Goal: Task Accomplishment & Management: Manage account settings

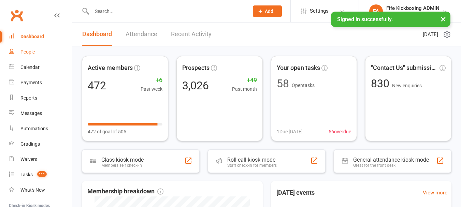
click at [61, 51] on link "People" at bounding box center [40, 51] width 63 height 15
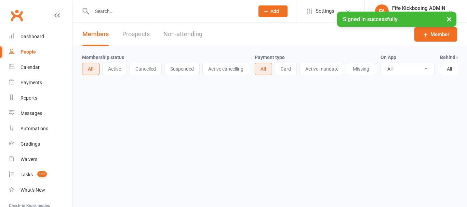
select select "100"
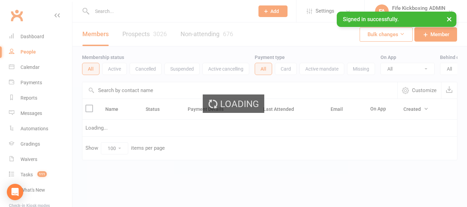
click at [119, 14] on ui-view "Prospect Member Non-attending contact Class / event Appointment Grading event T…" at bounding box center [233, 94] width 467 height 185
click at [119, 14] on input "text" at bounding box center [169, 11] width 159 height 10
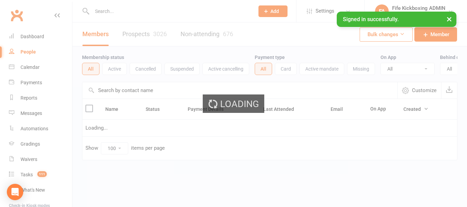
click at [119, 14] on input "text" at bounding box center [169, 11] width 159 height 10
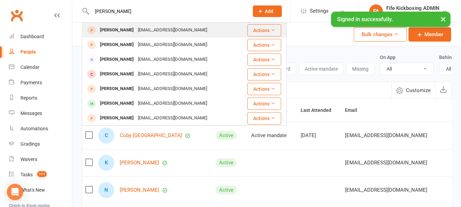
type input "[PERSON_NAME]"
click at [136, 31] on div "[EMAIL_ADDRESS][DOMAIN_NAME]" at bounding box center [172, 30] width 73 height 10
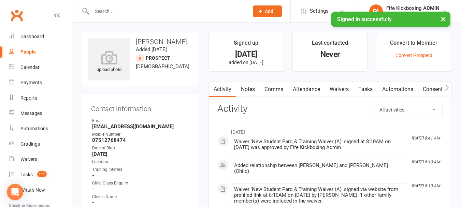
click at [441, 19] on button "×" at bounding box center [443, 19] width 12 height 15
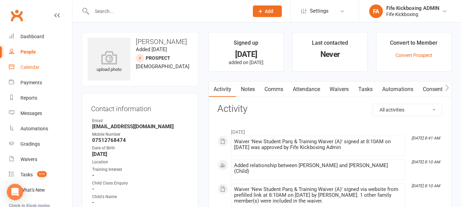
click at [32, 61] on link "Calendar" at bounding box center [40, 67] width 63 height 15
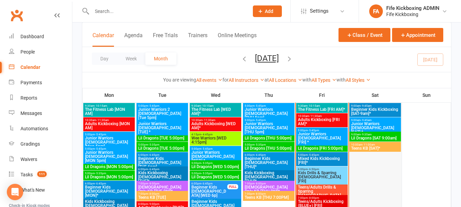
scroll to position [444, 0]
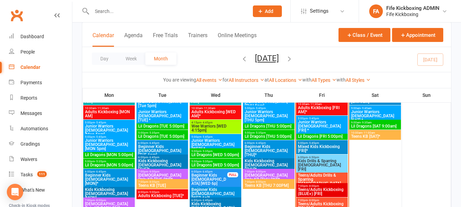
click at [315, 162] on span "Kids Drills & Sparring [DEMOGRAPHIC_DATA] [FRI]" at bounding box center [322, 165] width 49 height 12
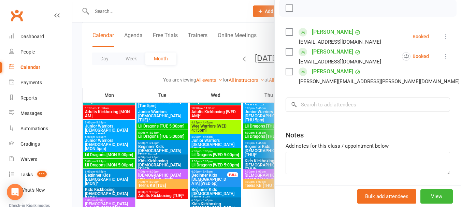
scroll to position [102, 0]
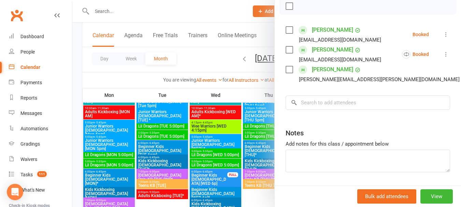
drag, startPoint x: 233, startPoint y: 138, endPoint x: 253, endPoint y: 133, distance: 20.4
click at [239, 135] on div at bounding box center [266, 103] width 389 height 207
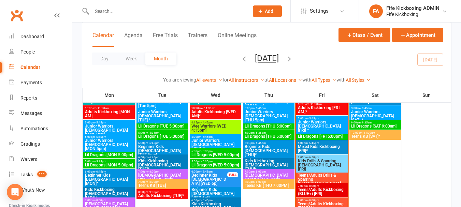
click at [323, 174] on span "Teens/Adults Drills & Sparring [DEMOGRAPHIC_DATA] [FRI]*" at bounding box center [322, 181] width 49 height 16
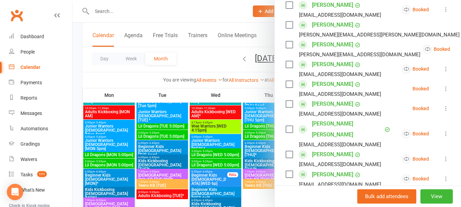
scroll to position [327, 0]
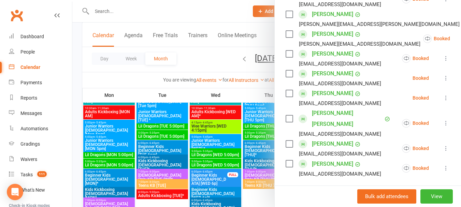
click at [220, 176] on div at bounding box center [266, 103] width 389 height 207
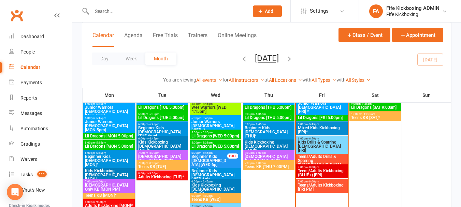
scroll to position [478, 0]
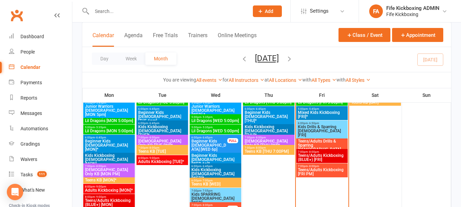
click at [330, 155] on span "Teens/Adults Kickboxing (BLUE+) [FRI]" at bounding box center [322, 158] width 49 height 8
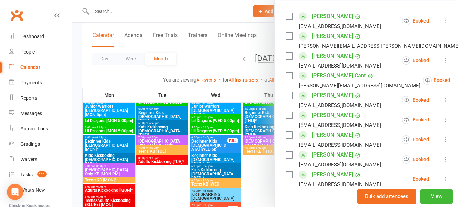
scroll to position [137, 0]
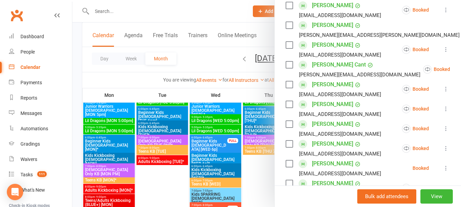
click at [222, 158] on div at bounding box center [266, 103] width 389 height 207
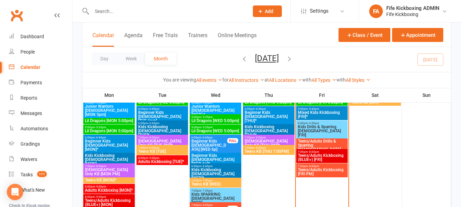
click at [312, 155] on span "Teens/Adults Kickboxing (BLUE+) [FRI]" at bounding box center [322, 158] width 49 height 8
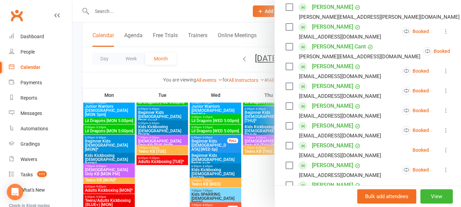
scroll to position [171, 0]
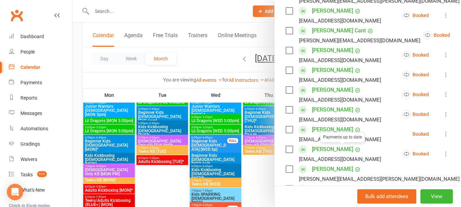
click at [193, 171] on div at bounding box center [266, 103] width 389 height 207
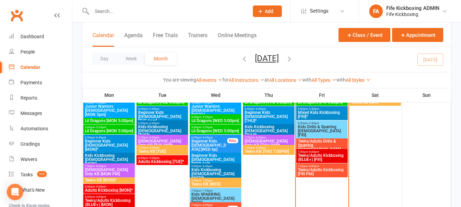
click at [304, 155] on span "Teens/Adults Kickboxing (BLUE+) [FRI]" at bounding box center [322, 158] width 49 height 8
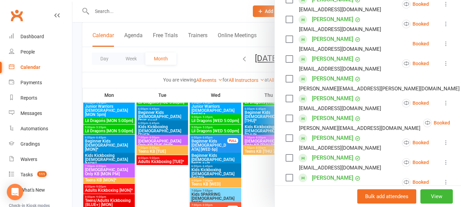
scroll to position [273, 0]
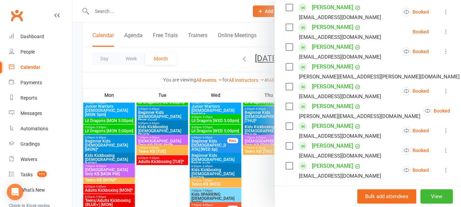
click at [327, 25] on link "[PERSON_NAME]" at bounding box center [332, 27] width 41 height 11
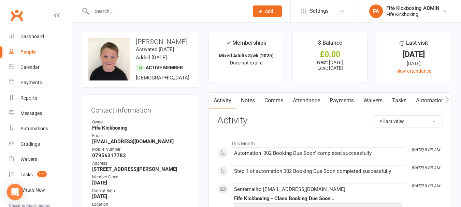
click at [41, 55] on link "People" at bounding box center [40, 51] width 63 height 15
select select "100"
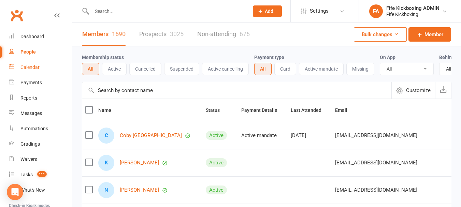
click at [31, 68] on div "Calendar" at bounding box center [29, 67] width 19 height 5
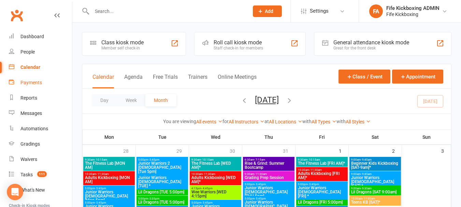
click at [38, 85] on div "Payments" at bounding box center [31, 82] width 22 height 5
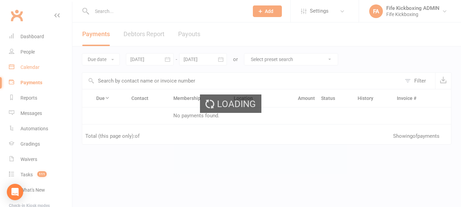
click at [41, 68] on link "Calendar" at bounding box center [40, 67] width 63 height 15
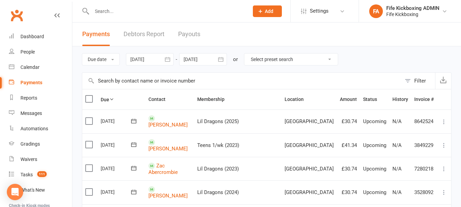
click at [0, 0] on div "Loading" at bounding box center [0, 0] width 0 height 0
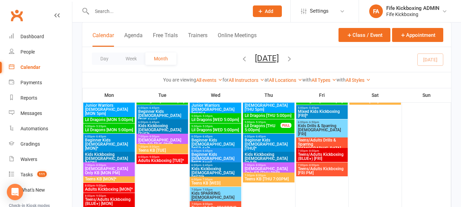
scroll to position [102, 0]
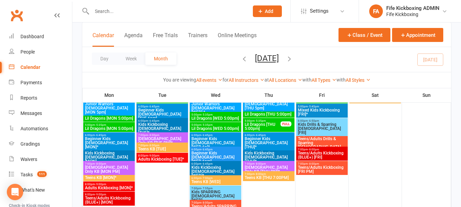
click at [316, 173] on span "Teens/Adults Kickboxing [FRI PM]" at bounding box center [322, 170] width 49 height 8
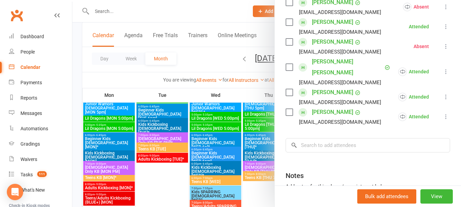
scroll to position [137, 0]
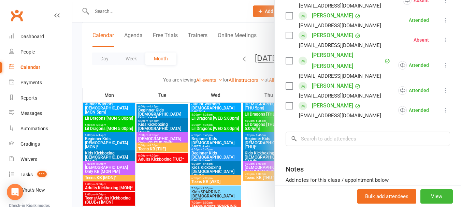
click at [242, 164] on div at bounding box center [266, 103] width 389 height 207
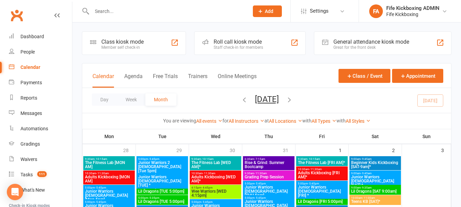
scroll to position [0, 0]
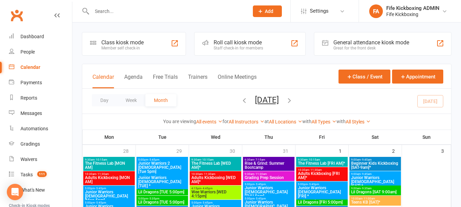
click at [367, 164] on span "Beginner Kids Kickboxing [SAT-9am]*" at bounding box center [375, 166] width 49 height 8
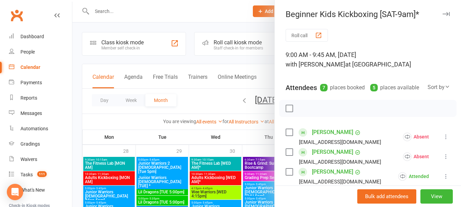
click at [247, 150] on div at bounding box center [266, 103] width 389 height 207
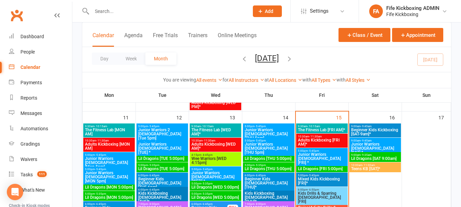
scroll to position [410, 0]
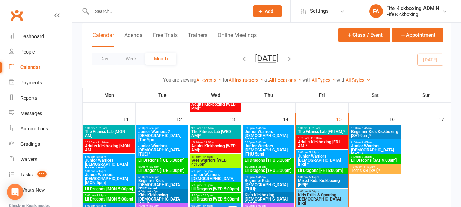
click at [359, 131] on span "Beginner Kids Kickboxing [SAT-9am]*" at bounding box center [375, 134] width 49 height 8
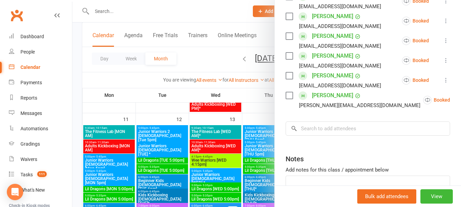
scroll to position [191, 0]
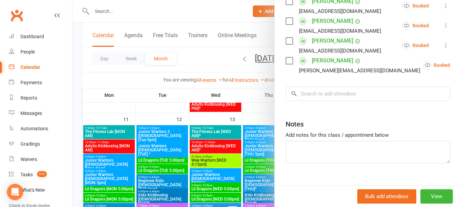
click at [242, 130] on div at bounding box center [266, 103] width 389 height 207
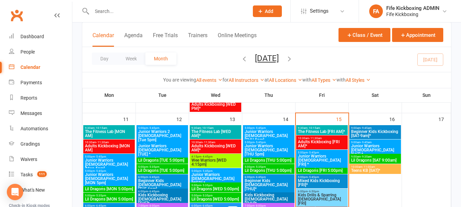
click at [379, 142] on span "9:00am - 9:45am" at bounding box center [375, 142] width 49 height 3
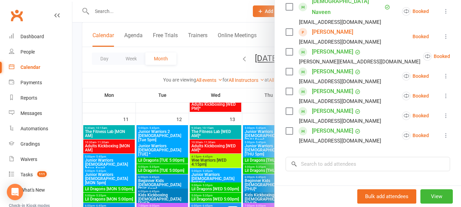
click at [205, 158] on div at bounding box center [266, 103] width 389 height 207
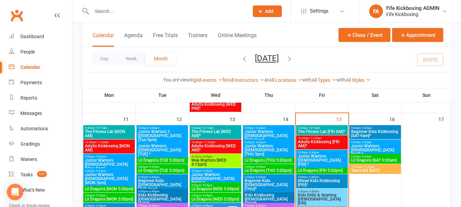
click at [368, 143] on span "- 9:45am" at bounding box center [366, 142] width 11 height 3
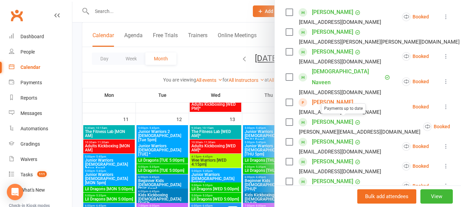
scroll to position [137, 0]
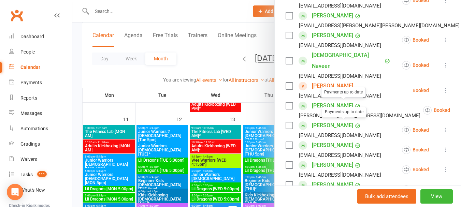
click at [155, 136] on div at bounding box center [266, 103] width 389 height 207
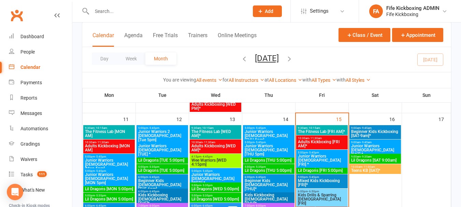
click at [366, 158] on span "- 9:35am" at bounding box center [366, 156] width 11 height 3
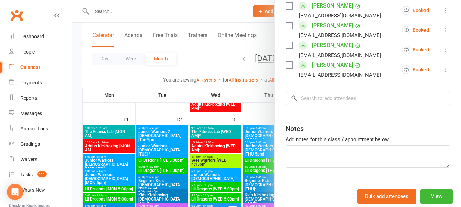
scroll to position [271, 0]
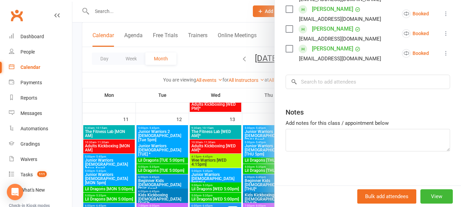
click at [193, 126] on div at bounding box center [266, 103] width 389 height 207
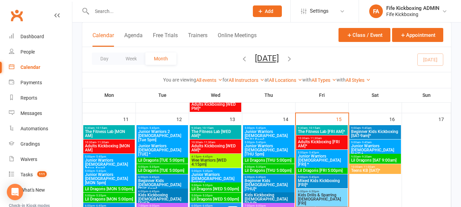
click at [360, 168] on span "10:00am - 11:00am" at bounding box center [375, 167] width 49 height 3
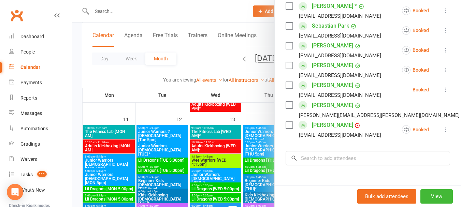
scroll to position [342, 0]
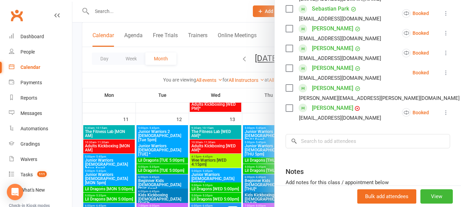
click at [243, 152] on div at bounding box center [266, 103] width 389 height 207
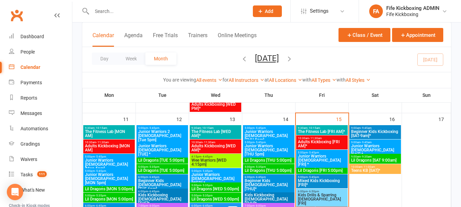
click at [161, 8] on input "text" at bounding box center [167, 11] width 154 height 10
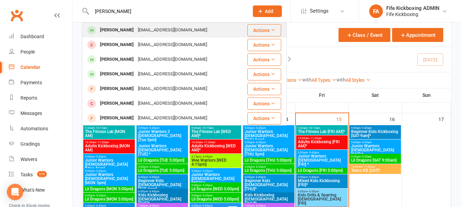
type input "[PERSON_NAME]"
click at [121, 32] on div "[PERSON_NAME]" at bounding box center [117, 30] width 38 height 10
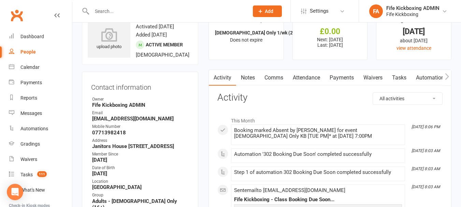
scroll to position [34, 0]
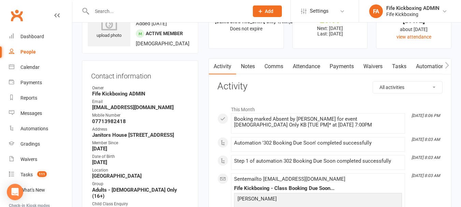
click at [311, 66] on link "Attendance" at bounding box center [306, 67] width 37 height 16
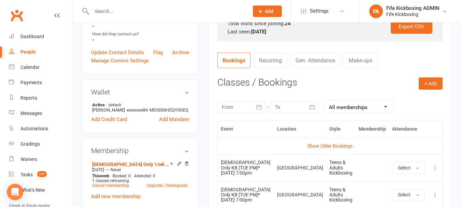
scroll to position [239, 0]
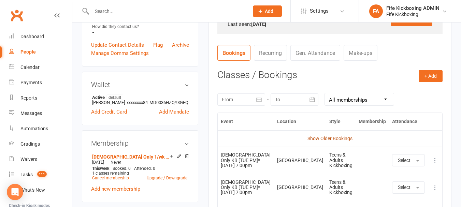
click at [321, 138] on link "Show Older Bookings" at bounding box center [330, 138] width 45 height 5
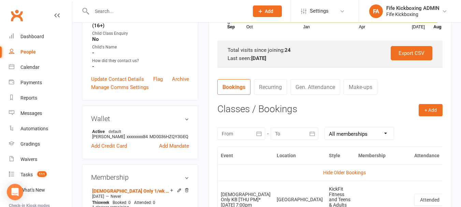
scroll to position [0, 0]
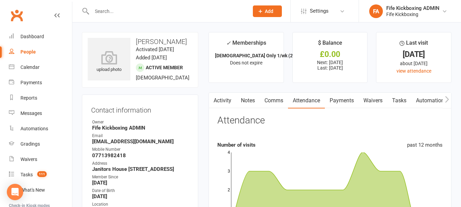
click at [175, 15] on input "text" at bounding box center [167, 11] width 154 height 10
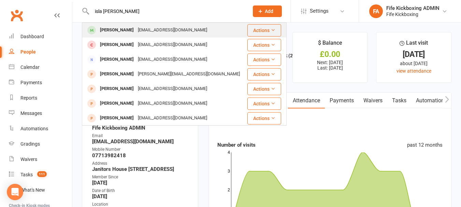
type input "isla [PERSON_NAME]"
click at [117, 25] on div "Isla [PERSON_NAME] [PERSON_NAME][EMAIL_ADDRESS][DOMAIN_NAME]" at bounding box center [165, 30] width 164 height 14
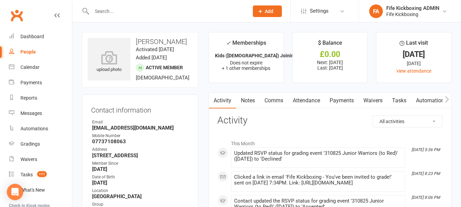
click at [296, 98] on link "Attendance" at bounding box center [306, 101] width 37 height 16
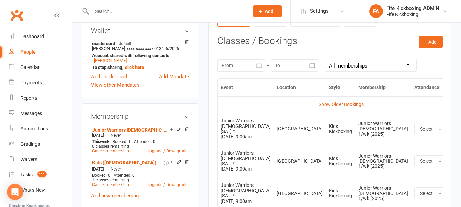
scroll to position [307, 0]
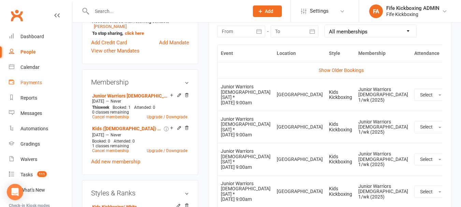
click at [15, 80] on link "Payments" at bounding box center [40, 82] width 63 height 15
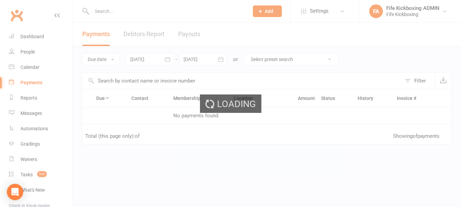
click at [22, 64] on div "Loading" at bounding box center [230, 103] width 461 height 207
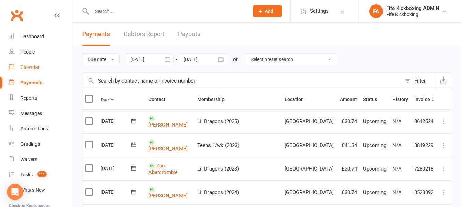
click at [22, 64] on link "Calendar" at bounding box center [40, 67] width 63 height 15
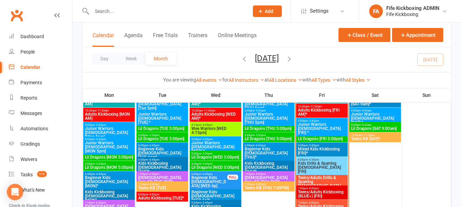
scroll to position [444, 0]
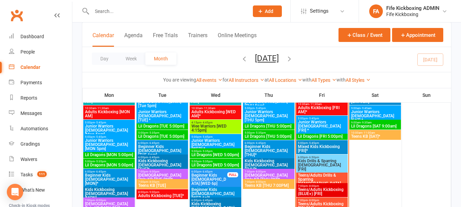
click at [310, 114] on span "Adults Kickboxing [FRI AM]*" at bounding box center [322, 110] width 49 height 8
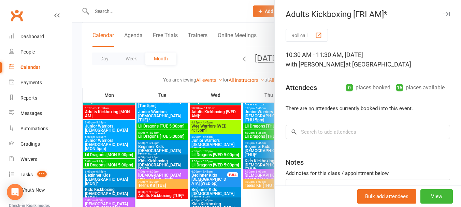
drag, startPoint x: 213, startPoint y: 120, endPoint x: 302, endPoint y: 129, distance: 89.0
click at [213, 120] on div at bounding box center [266, 103] width 389 height 207
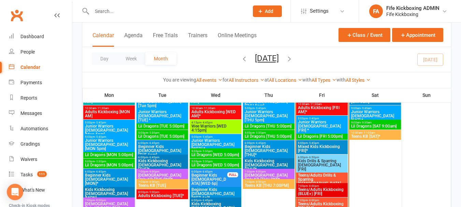
click at [217, 139] on span "Junior Warriors [DEMOGRAPHIC_DATA] [WED] *" at bounding box center [215, 145] width 49 height 12
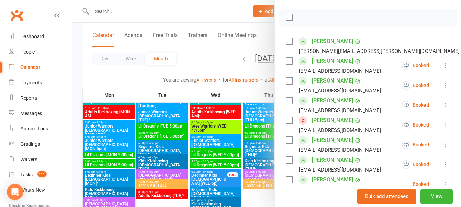
scroll to position [102, 0]
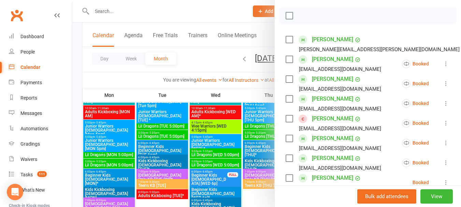
click at [443, 127] on icon at bounding box center [446, 123] width 7 height 7
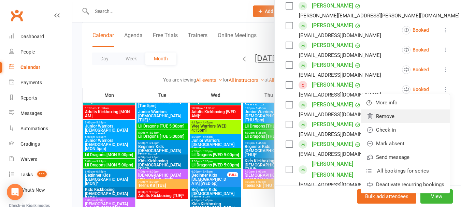
scroll to position [137, 0]
click at [321, 109] on link "[PERSON_NAME]" at bounding box center [332, 104] width 41 height 11
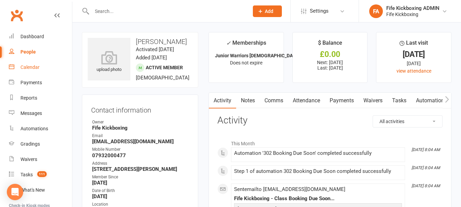
click at [29, 65] on div "Calendar" at bounding box center [29, 67] width 19 height 5
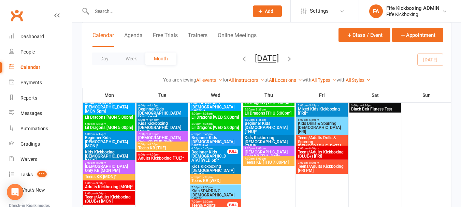
scroll to position [239, 0]
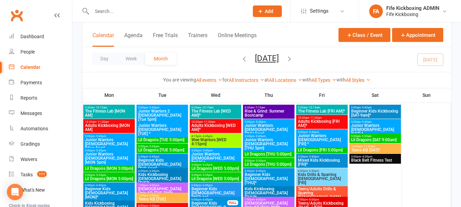
click at [217, 151] on span "5:00pm - 5:45pm" at bounding box center [215, 150] width 49 height 3
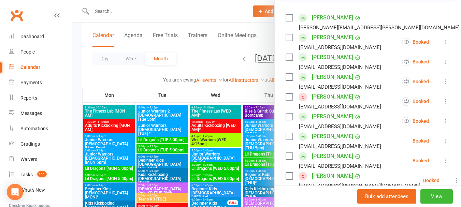
scroll to position [137, 0]
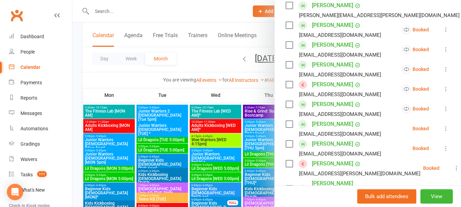
click at [443, 93] on icon at bounding box center [446, 89] width 7 height 7
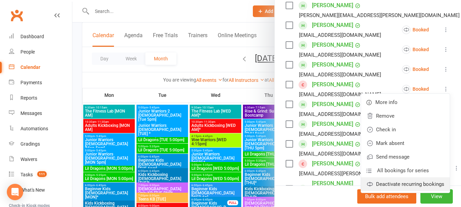
click at [400, 191] on link "Deactivate recurring bookings" at bounding box center [405, 185] width 89 height 14
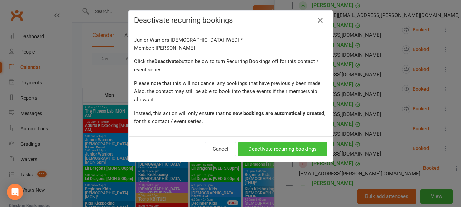
click at [278, 143] on button "Deactivate recurring bookings" at bounding box center [282, 149] width 89 height 14
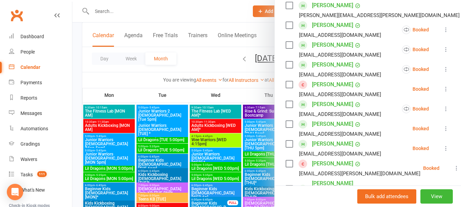
click at [150, 11] on div at bounding box center [266, 103] width 389 height 207
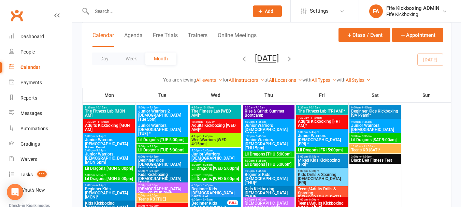
click at [150, 11] on input "text" at bounding box center [167, 11] width 154 height 10
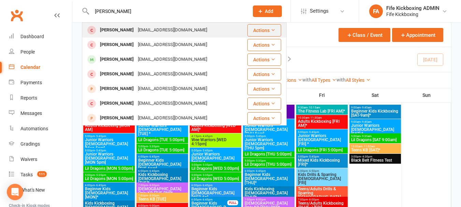
type input "[PERSON_NAME]"
click at [134, 30] on div "[PERSON_NAME]" at bounding box center [117, 30] width 38 height 10
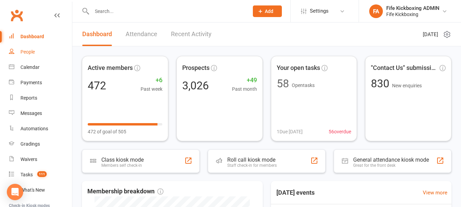
click at [40, 47] on link "People" at bounding box center [40, 51] width 63 height 15
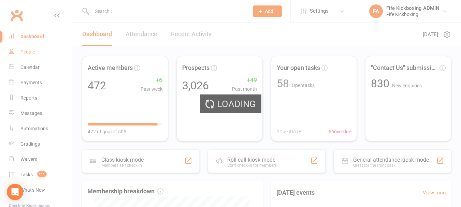
select select "100"
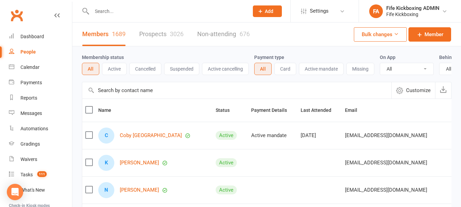
click at [29, 26] on div "Clubworx" at bounding box center [36, 19] width 72 height 25
click at [32, 34] on div "Dashboard" at bounding box center [32, 36] width 24 height 5
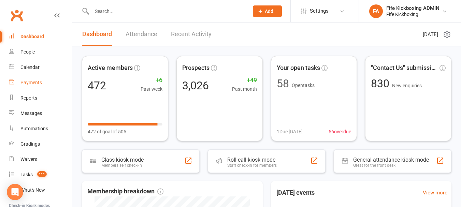
click at [34, 77] on link "Payments" at bounding box center [40, 82] width 63 height 15
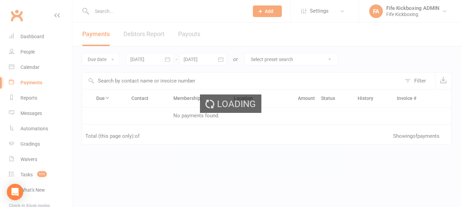
click at [35, 70] on div "Loading" at bounding box center [230, 103] width 461 height 207
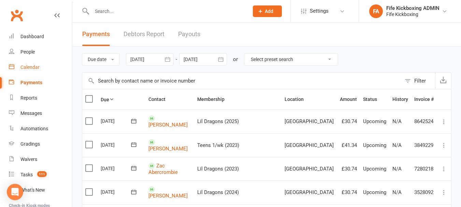
click at [33, 65] on div "Calendar" at bounding box center [29, 67] width 19 height 5
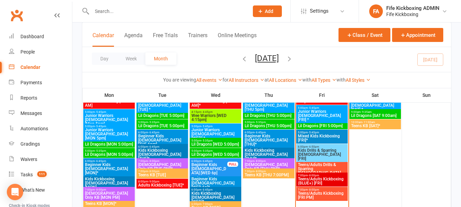
scroll to position [444, 0]
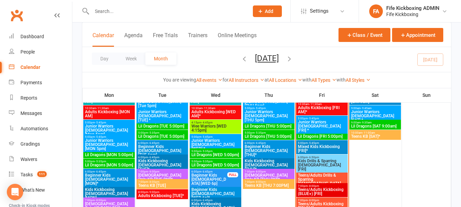
click at [310, 117] on span "- 5:45pm" at bounding box center [313, 118] width 11 height 3
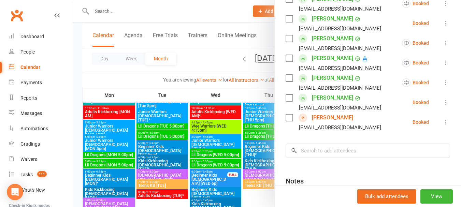
scroll to position [205, 0]
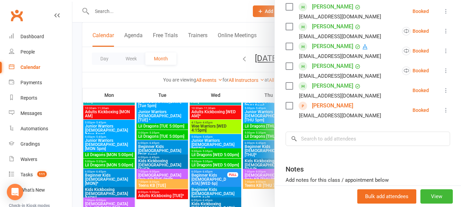
click at [319, 111] on link "Andrew Williams" at bounding box center [332, 105] width 41 height 11
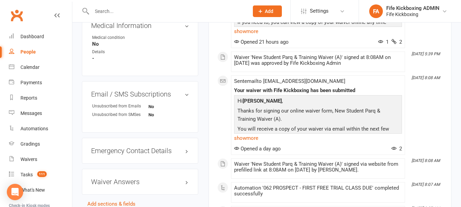
scroll to position [376, 0]
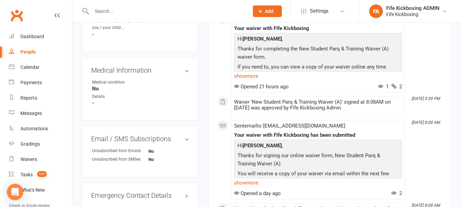
click at [28, 51] on div "People" at bounding box center [27, 51] width 15 height 5
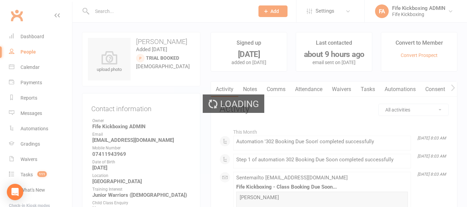
select select "100"
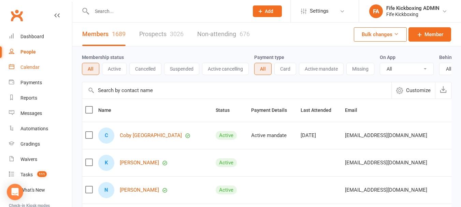
click at [33, 61] on link "Calendar" at bounding box center [40, 67] width 63 height 15
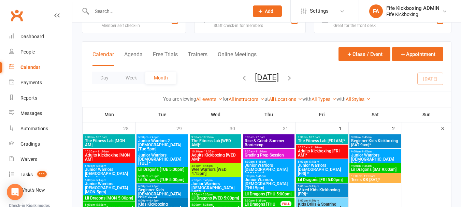
scroll to position [34, 0]
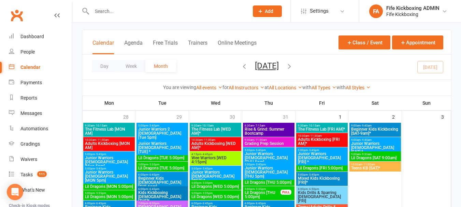
click at [195, 15] on input "text" at bounding box center [167, 11] width 154 height 10
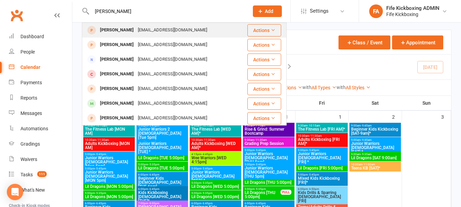
type input "[PERSON_NAME]"
click at [143, 24] on div "Ivy Fisher ashleyness@live.com" at bounding box center [165, 30] width 164 height 14
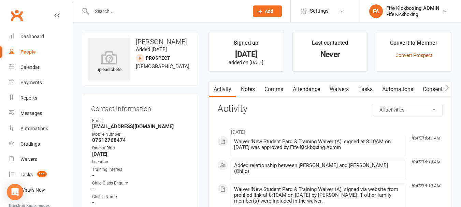
click at [411, 55] on link "Convert Prospect" at bounding box center [414, 55] width 37 height 5
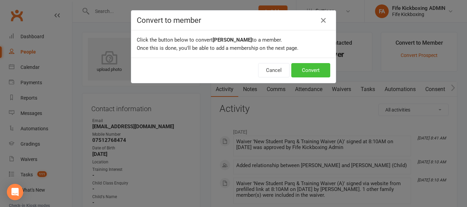
click at [314, 72] on button "Convert" at bounding box center [310, 70] width 39 height 14
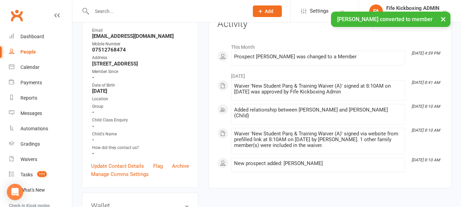
scroll to position [102, 0]
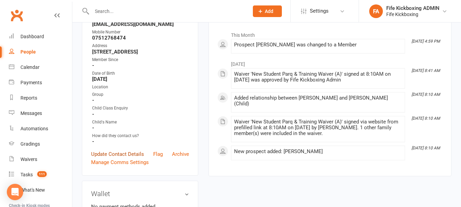
click at [136, 158] on link "Update Contact Details" at bounding box center [117, 154] width 53 height 8
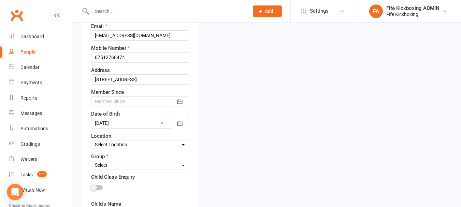
click at [128, 100] on div at bounding box center [140, 101] width 98 height 10
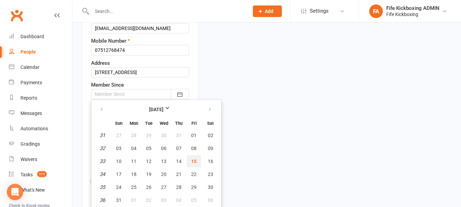
click at [195, 160] on span "15" at bounding box center [193, 161] width 5 height 5
type input "15 Aug 2025"
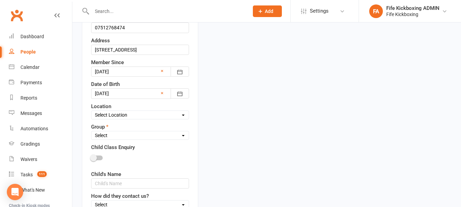
scroll to position [176, 0]
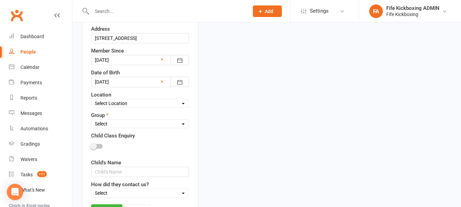
click at [149, 101] on select "Select Location Bellyeoman Castle Business Centre Dunfermline High School ROOM …" at bounding box center [140, 104] width 97 height 8
select select "1"
click at [92, 100] on select "Select Location Bellyeoman Castle Business Centre Dunfermline High School ROOM …" at bounding box center [140, 104] width 97 height 8
click at [133, 124] on select "Select Wee Warriors (3 - 4½) Lil Dragons (4½-6) Junior Warriors (7-8) Beg Kids …" at bounding box center [140, 124] width 97 height 8
select select "Lil Dragons (4½-6)"
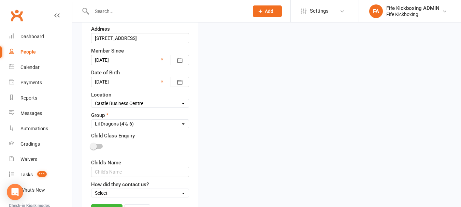
click at [92, 121] on select "Select Wee Warriors (3 - 4½) Lil Dragons (4½-6) Junior Warriors (7-8) Beg Kids …" at bounding box center [140, 124] width 97 height 8
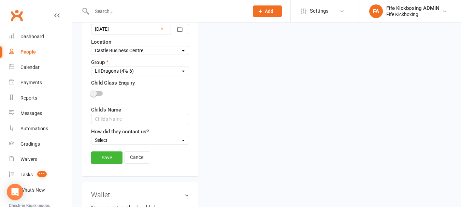
scroll to position [244, 0]
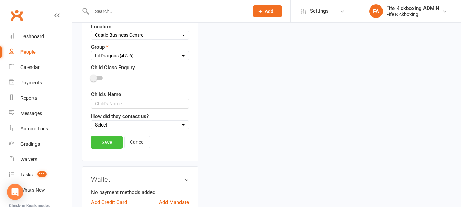
click at [111, 141] on link "Save" at bounding box center [106, 142] width 31 height 12
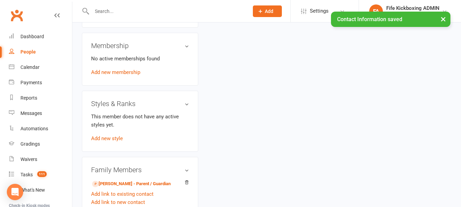
scroll to position [312, 0]
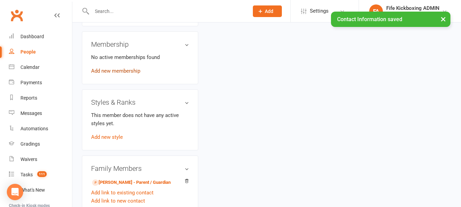
click at [116, 74] on link "Add new membership" at bounding box center [115, 71] width 49 height 6
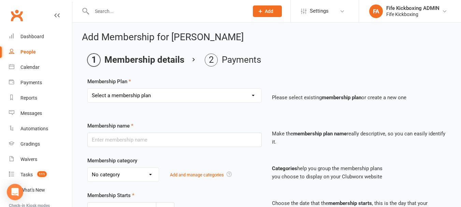
click at [141, 89] on select "Select a membership plan Create new Membership Plan Lil Dragons (2024) Junior W…" at bounding box center [175, 96] width 174 height 14
select select "64"
click at [88, 89] on select "Select a membership plan Create new Membership Plan Lil Dragons (2024) Junior W…" at bounding box center [175, 96] width 174 height 14
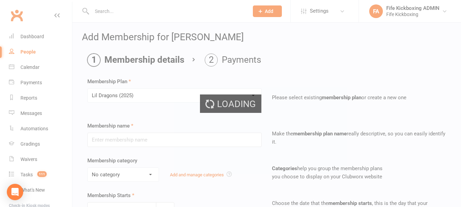
type input "Lil Dragons (2025)"
select select "5"
type input "0"
type input "1"
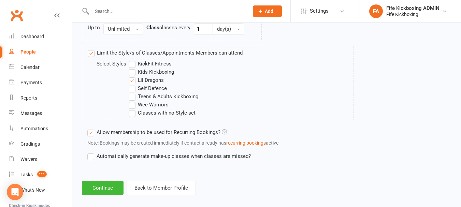
scroll to position [442, 0]
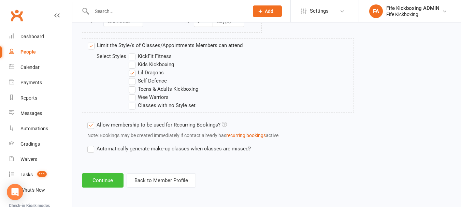
click at [112, 180] on button "Continue" at bounding box center [103, 180] width 42 height 14
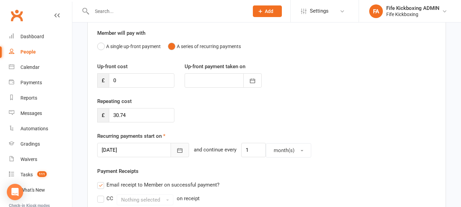
scroll to position [68, 0]
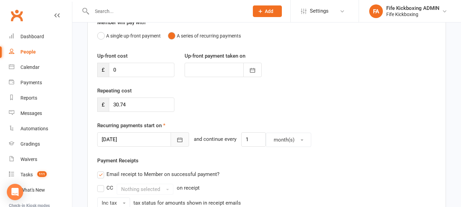
click at [178, 140] on icon "button" at bounding box center [180, 140] width 5 height 4
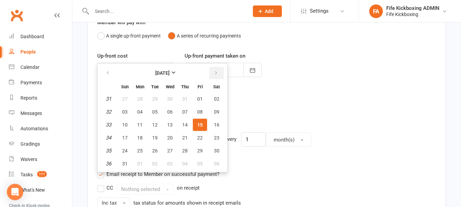
click at [218, 69] on button "button" at bounding box center [216, 73] width 15 height 12
click at [142, 96] on span "01" at bounding box center [139, 98] width 5 height 5
type input "[DATE]"
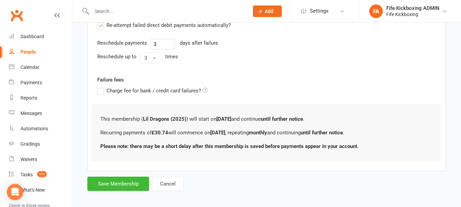
scroll to position [289, 0]
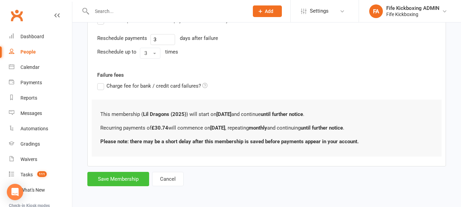
click at [115, 180] on button "Save Membership" at bounding box center [118, 179] width 62 height 14
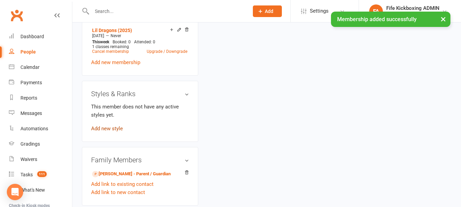
click at [104, 132] on link "Add new style" at bounding box center [107, 129] width 32 height 6
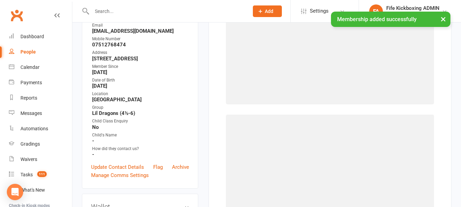
scroll to position [53, 0]
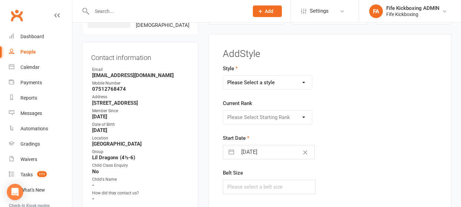
click at [284, 78] on select "Please Select a style KickFit Fitness Kids Kickboxing Lil Dragons Self Defence …" at bounding box center [267, 83] width 89 height 14
select select "1179"
click at [223, 76] on select "Please Select a style KickFit Fitness Kids Kickboxing Lil Dragons Self Defence …" at bounding box center [267, 83] width 89 height 14
click at [275, 119] on select "Please Select Starting Rank White Red - 1 stripe Red - 2 stripes Yellow - 1 str…" at bounding box center [267, 118] width 89 height 14
select select "11207"
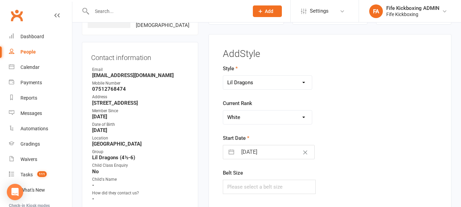
click at [223, 111] on select "Please Select Starting Rank White Red - 1 stripe Red - 2 stripes Yellow - 1 str…" at bounding box center [267, 118] width 89 height 14
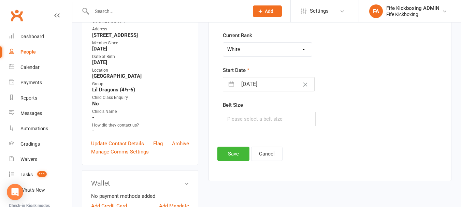
scroll to position [121, 0]
click at [279, 121] on input "text" at bounding box center [269, 119] width 93 height 14
type input "240"
click at [235, 161] on button "Save" at bounding box center [234, 154] width 32 height 14
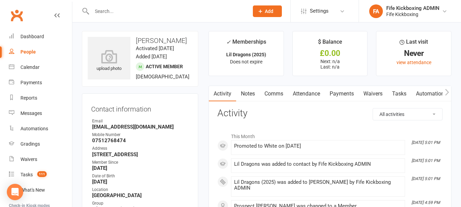
scroll to position [0, 0]
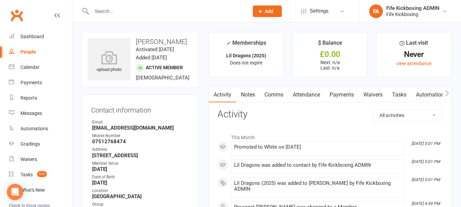
click at [444, 92] on button "button" at bounding box center [447, 94] width 9 height 15
click at [385, 91] on link "Mobile App" at bounding box center [381, 95] width 37 height 16
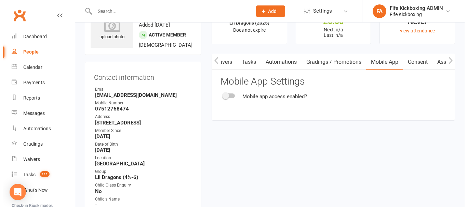
scroll to position [68, 0]
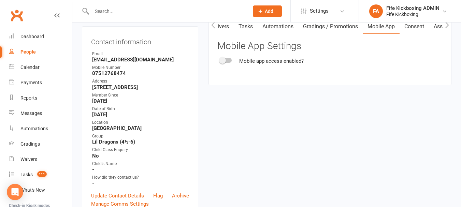
click at [222, 58] on span at bounding box center [222, 60] width 7 height 7
click at [220, 59] on input "checkbox" at bounding box center [220, 59] width 0 height 0
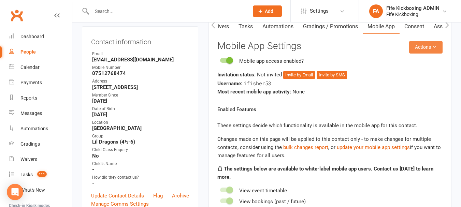
click at [430, 46] on button "Actions" at bounding box center [425, 47] width 33 height 12
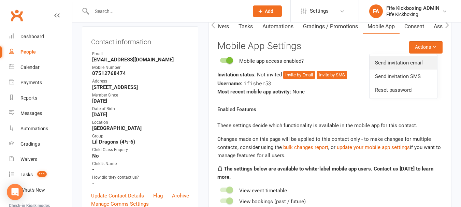
click at [416, 61] on link "Send invitation email" at bounding box center [404, 63] width 68 height 14
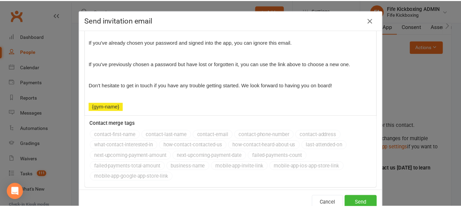
scroll to position [171, 0]
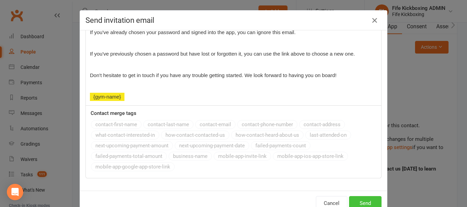
click at [363, 199] on button "Send" at bounding box center [365, 203] width 32 height 14
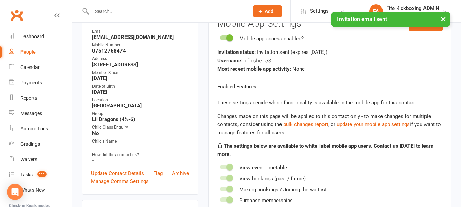
scroll to position [102, 0]
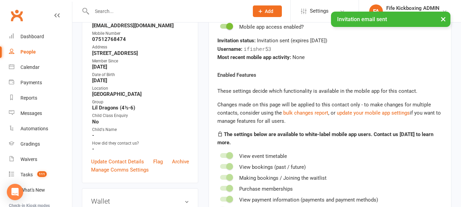
click at [41, 55] on link "People" at bounding box center [40, 51] width 63 height 15
select select "100"
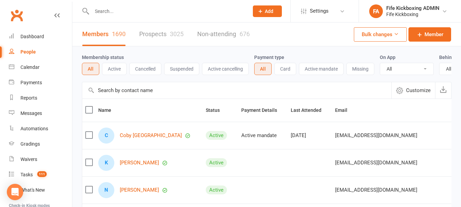
click at [141, 8] on input "text" at bounding box center [167, 11] width 154 height 10
click at [15, 69] on link "Calendar" at bounding box center [40, 67] width 63 height 15
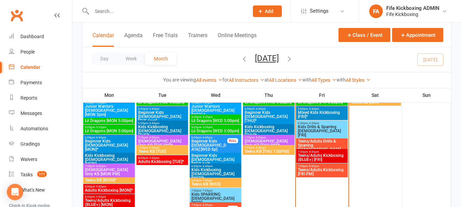
scroll to position [444, 0]
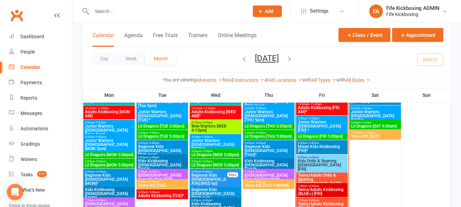
click at [318, 133] on span "- 5:35pm" at bounding box center [313, 132] width 11 height 3
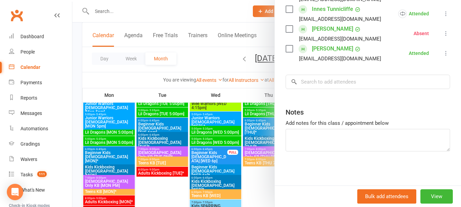
scroll to position [478, 0]
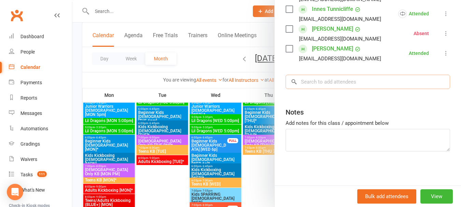
click at [334, 78] on input "search" at bounding box center [368, 82] width 165 height 14
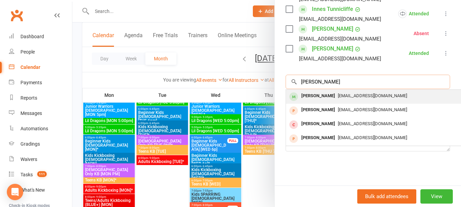
type input "[PERSON_NAME]"
click at [322, 92] on div "[EMAIL_ADDRESS][DOMAIN_NAME]" at bounding box center [388, 96] width 199 height 10
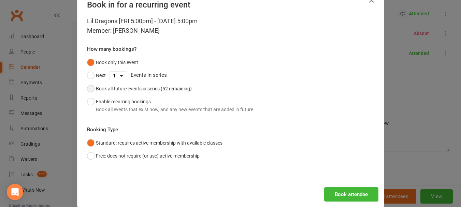
scroll to position [31, 0]
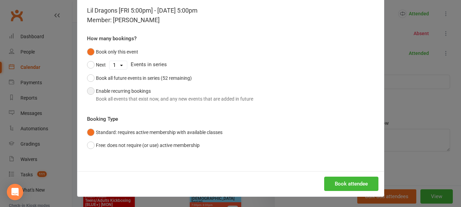
click at [96, 88] on button "Enable recurring bookings Book all events that exist now, and any new events th…" at bounding box center [170, 95] width 166 height 21
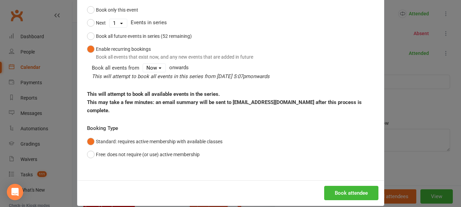
scroll to position [74, 0]
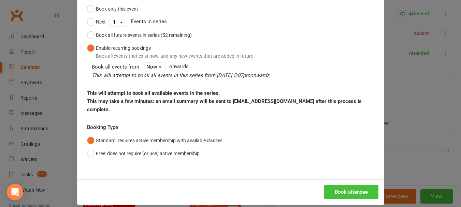
click at [364, 185] on button "Book attendee" at bounding box center [351, 192] width 54 height 14
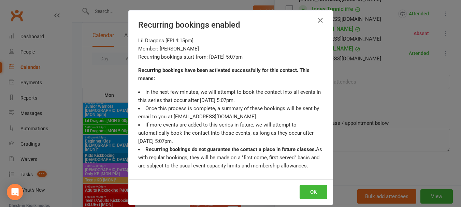
scroll to position [291, 0]
click at [312, 191] on button "OK" at bounding box center [314, 192] width 28 height 14
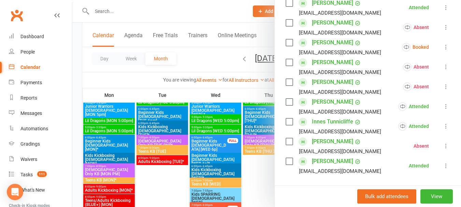
scroll to position [154, 0]
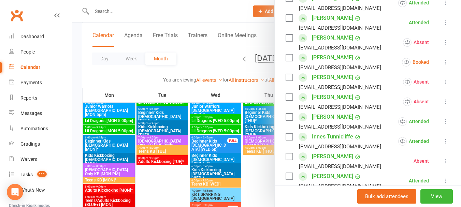
click at [443, 66] on icon at bounding box center [446, 62] width 7 height 7
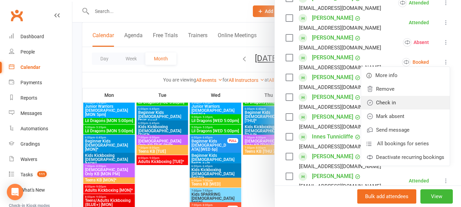
click at [388, 110] on link "Check in" at bounding box center [405, 103] width 89 height 14
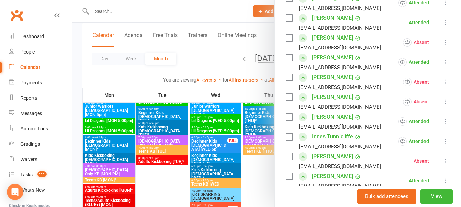
click at [318, 63] on link "[PERSON_NAME]" at bounding box center [332, 57] width 41 height 11
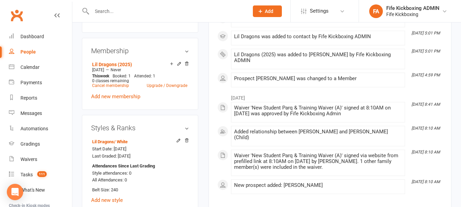
scroll to position [342, 0]
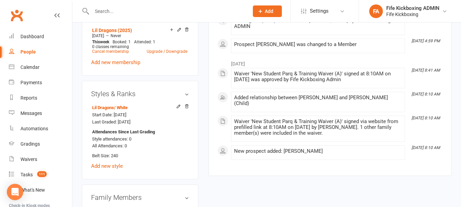
click at [144, 13] on input "text" at bounding box center [167, 11] width 154 height 10
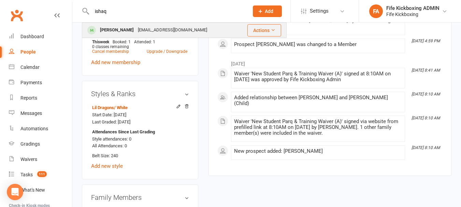
type input "ishaq"
click at [169, 30] on div "kahooekdin@hotmail.com" at bounding box center [172, 30] width 73 height 10
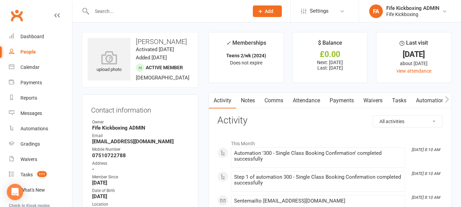
click at [249, 101] on link "Notes" at bounding box center [248, 101] width 24 height 16
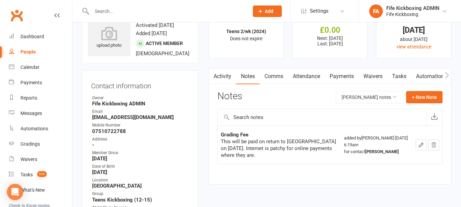
scroll to position [68, 0]
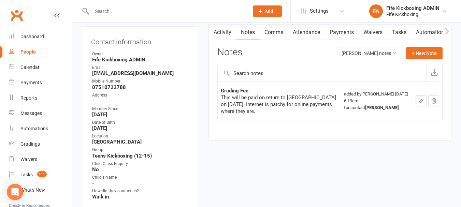
click at [219, 36] on link "Activity" at bounding box center [222, 33] width 27 height 16
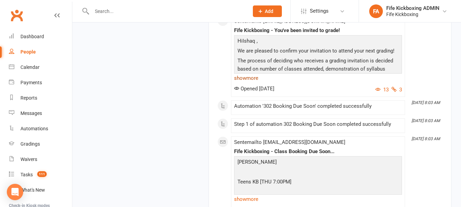
scroll to position [1810, 0]
click at [247, 82] on link "show more" at bounding box center [318, 78] width 168 height 10
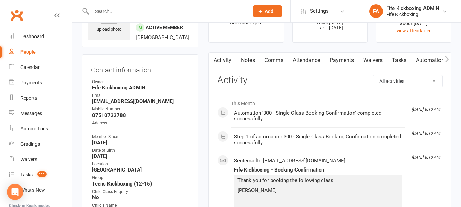
scroll to position [0, 0]
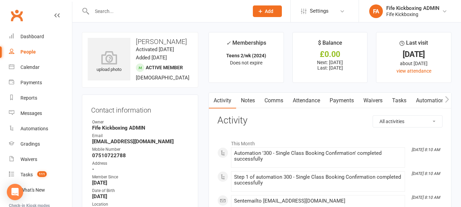
click at [343, 102] on link "Payments" at bounding box center [342, 101] width 34 height 16
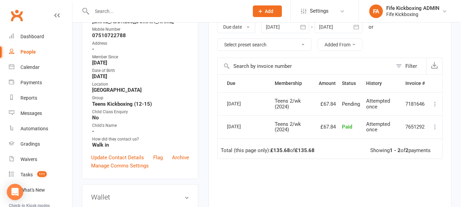
scroll to position [137, 0]
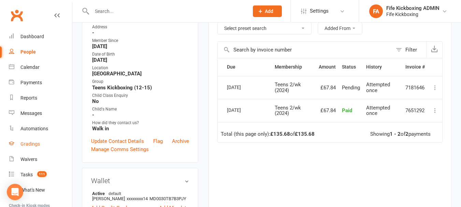
click at [47, 146] on link "Gradings" at bounding box center [40, 144] width 63 height 15
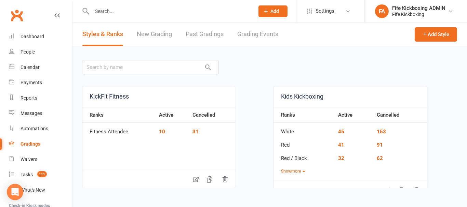
click at [258, 34] on link "Grading Events" at bounding box center [257, 35] width 41 height 24
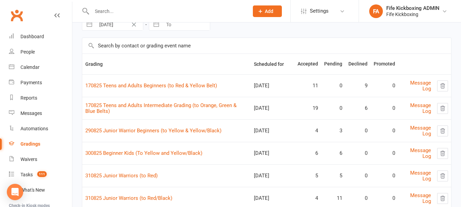
scroll to position [68, 0]
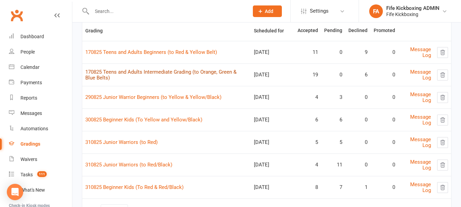
click at [184, 69] on link "170825 Teens and Adults Intermediate Grading (to Orange, Green & Blue Belts)" at bounding box center [160, 75] width 151 height 12
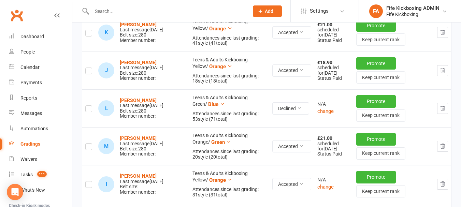
scroll to position [751, 0]
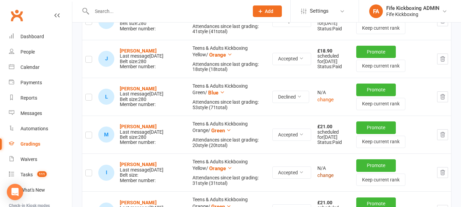
click at [324, 173] on button "change" at bounding box center [326, 175] width 16 height 8
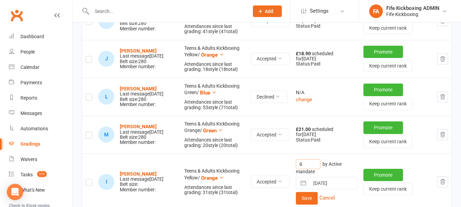
click at [306, 169] on input "0" at bounding box center [308, 164] width 25 height 10
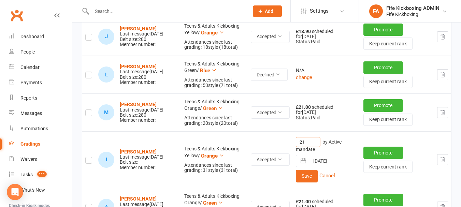
scroll to position [785, 0]
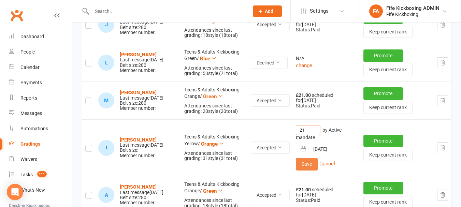
type input "21"
click at [302, 170] on button "Save" at bounding box center [307, 164] width 22 height 12
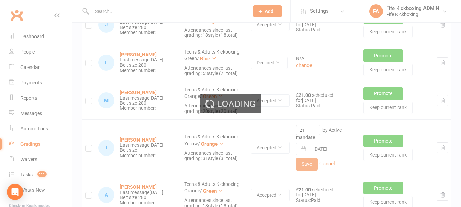
scroll to position [780, 0]
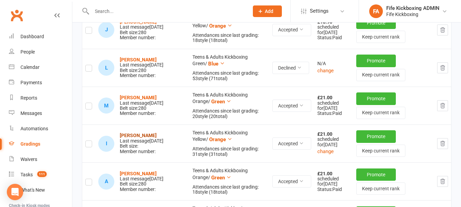
click at [133, 134] on strong "Ishaq Pervez" at bounding box center [138, 135] width 37 height 5
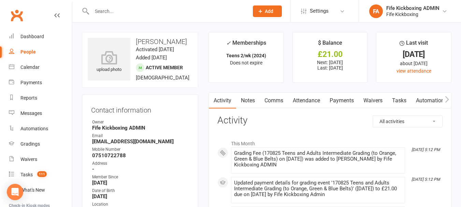
click at [311, 102] on link "Attendance" at bounding box center [306, 101] width 37 height 16
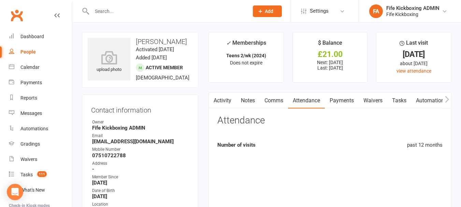
click at [342, 100] on link "Payments" at bounding box center [342, 101] width 34 height 16
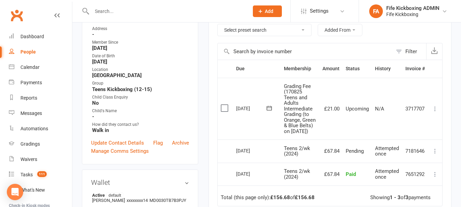
scroll to position [137, 0]
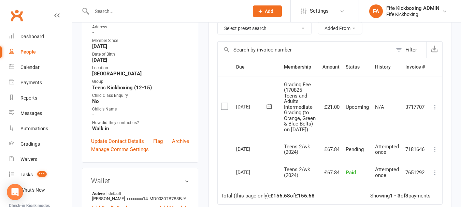
click at [439, 111] on button at bounding box center [435, 107] width 8 height 8
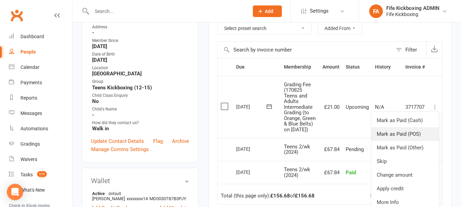
click at [419, 137] on link "Mark as Paid (POS)" at bounding box center [406, 134] width 68 height 14
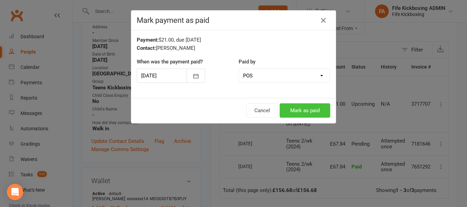
click at [310, 110] on button "Mark as paid" at bounding box center [304, 110] width 51 height 14
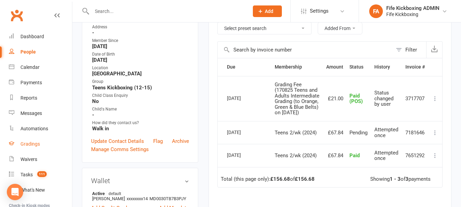
click at [30, 143] on div "Gradings" at bounding box center [29, 143] width 19 height 5
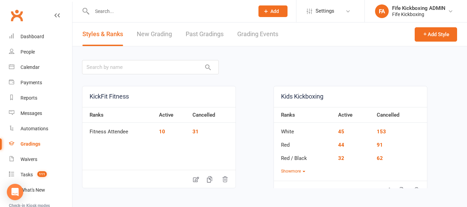
click at [254, 39] on link "Grading Events" at bounding box center [257, 35] width 41 height 24
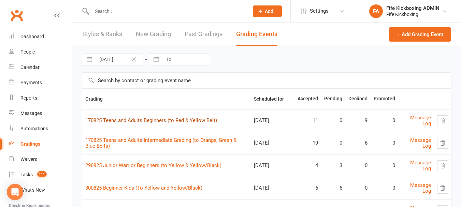
click at [203, 119] on link "170825 Teens and Adults Beginners (to Red & Yellow Belt)" at bounding box center [151, 120] width 132 height 6
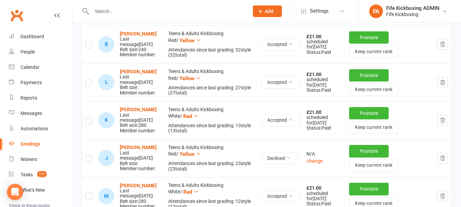
scroll to position [649, 0]
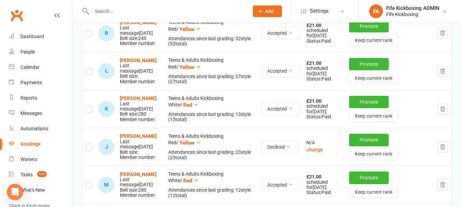
click at [42, 143] on link "Gradings" at bounding box center [40, 144] width 63 height 15
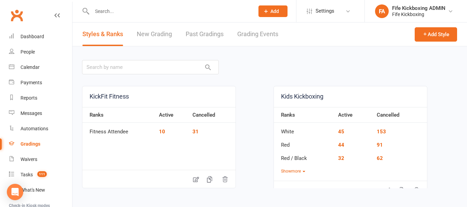
click at [241, 37] on link "Grading Events" at bounding box center [257, 35] width 41 height 24
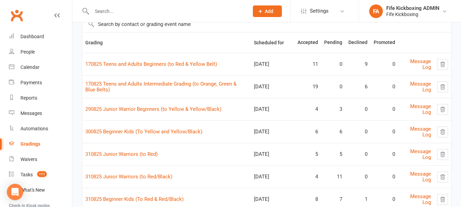
scroll to position [68, 0]
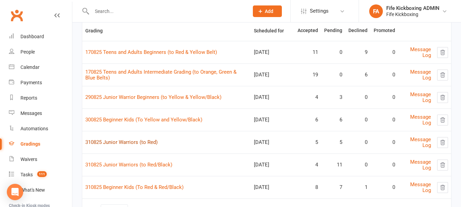
click at [127, 139] on link "310825 Junior Warriors (to Red)" at bounding box center [121, 142] width 72 height 6
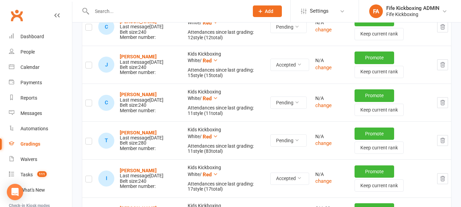
scroll to position [273, 0]
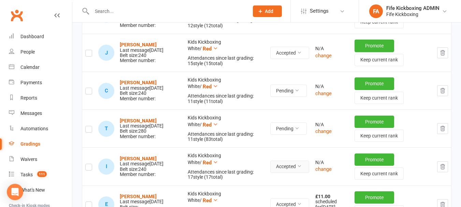
click at [296, 161] on button "Accepted" at bounding box center [289, 167] width 39 height 12
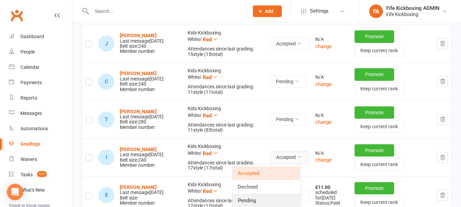
scroll to position [307, 0]
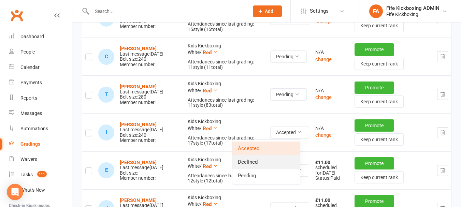
click at [264, 159] on link "Declined" at bounding box center [267, 162] width 68 height 14
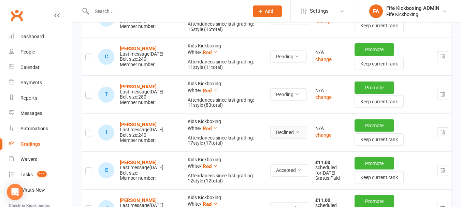
click at [284, 131] on button "Declined" at bounding box center [288, 133] width 37 height 12
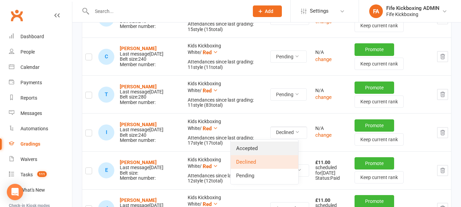
click at [277, 147] on link "Accepted" at bounding box center [265, 149] width 68 height 14
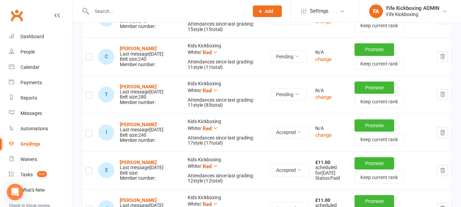
click at [120, 13] on input "text" at bounding box center [167, 11] width 154 height 10
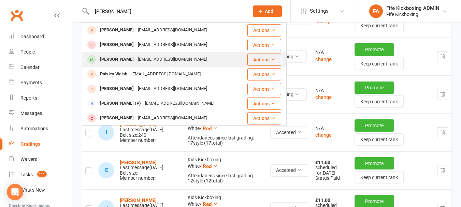
type input "[PERSON_NAME]"
click at [125, 54] on div "Paige Cummings pkcummings93@outlook.com" at bounding box center [162, 60] width 158 height 14
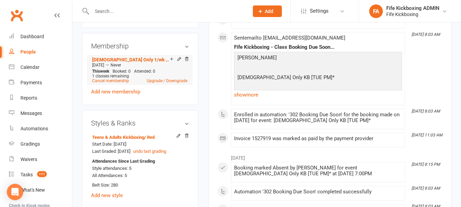
scroll to position [342, 0]
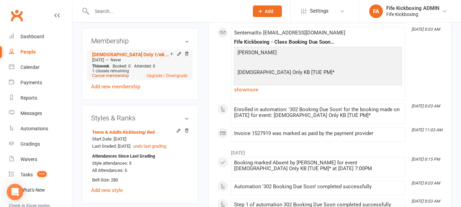
click at [117, 78] on link "Cancel membership" at bounding box center [110, 75] width 37 height 5
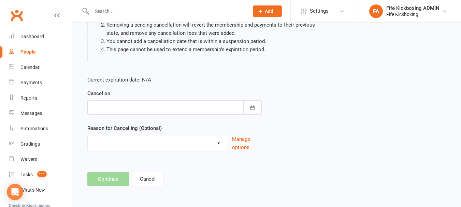
click at [128, 107] on div at bounding box center [174, 107] width 175 height 14
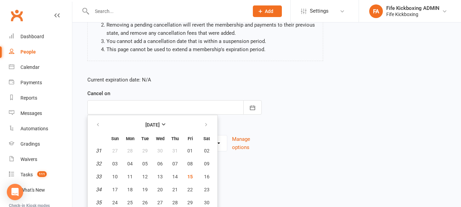
scroll to position [103, 0]
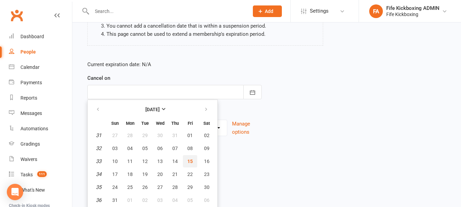
click at [191, 158] on button "15" at bounding box center [190, 161] width 14 height 12
type input "15 Aug 2025"
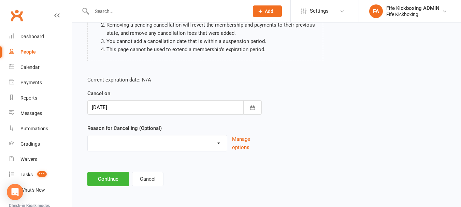
scroll to position [88, 0]
click at [185, 145] on select "Graduation Holiday Injury Mandate cancelled Non-attendance Other reason" at bounding box center [157, 143] width 139 height 14
click at [107, 177] on button "Continue" at bounding box center [108, 179] width 42 height 14
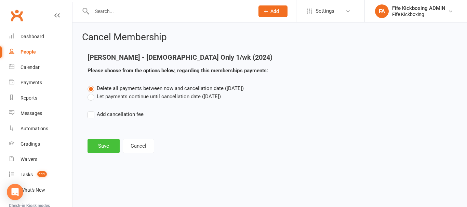
click at [100, 148] on button "Save" at bounding box center [103, 146] width 32 height 14
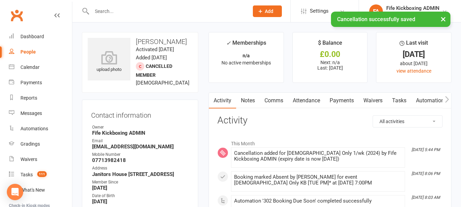
click at [147, 12] on div "× Cancellation successfully saved" at bounding box center [226, 12] width 453 height 0
click at [315, 101] on link "Attendance" at bounding box center [306, 101] width 37 height 16
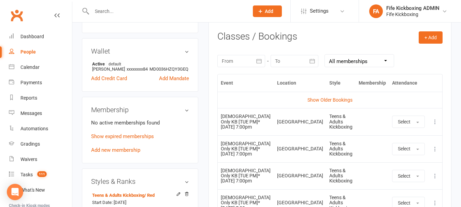
scroll to position [307, 0]
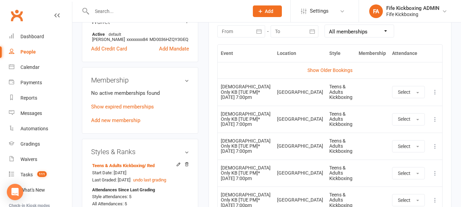
click at [438, 90] on td "More info View event Remove booking" at bounding box center [435, 92] width 14 height 27
click at [437, 93] on icon at bounding box center [435, 92] width 7 height 7
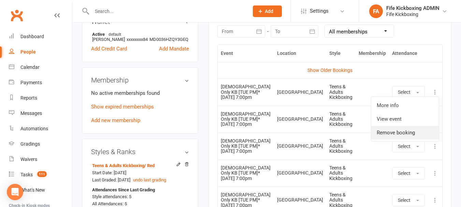
click at [402, 134] on link "Remove booking" at bounding box center [406, 133] width 68 height 14
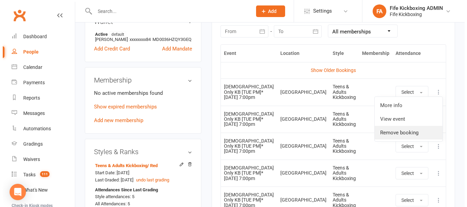
scroll to position [299, 0]
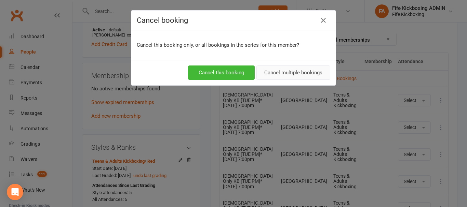
click at [273, 68] on button "Cancel multiple bookings" at bounding box center [293, 73] width 74 height 14
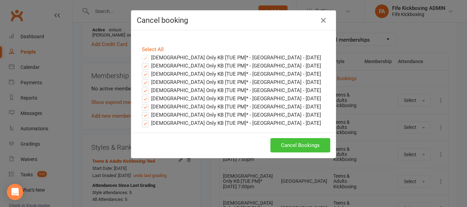
click at [309, 141] on button "Cancel Bookings" at bounding box center [300, 145] width 60 height 14
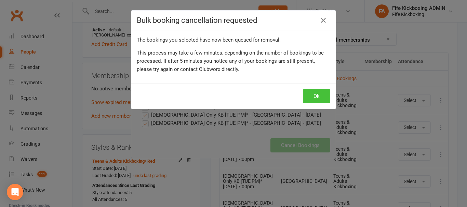
click at [315, 97] on button "Ok" at bounding box center [316, 96] width 27 height 14
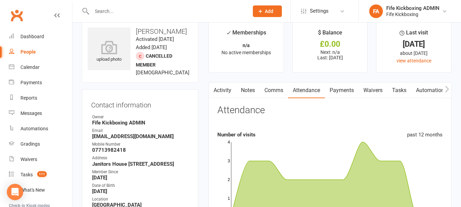
scroll to position [0, 0]
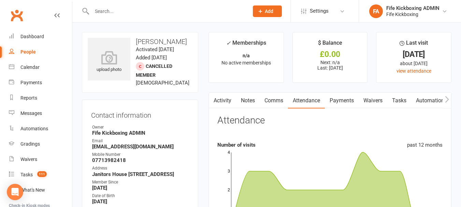
click at [449, 98] on button "button" at bounding box center [447, 100] width 9 height 15
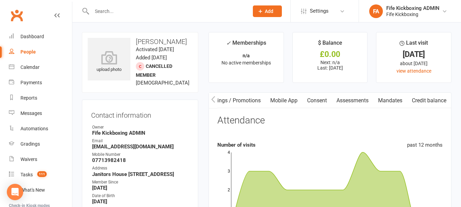
click at [393, 104] on link "Mandates" at bounding box center [391, 101] width 34 height 16
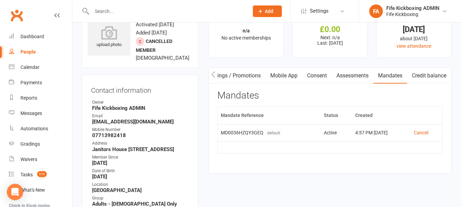
scroll to position [68, 0]
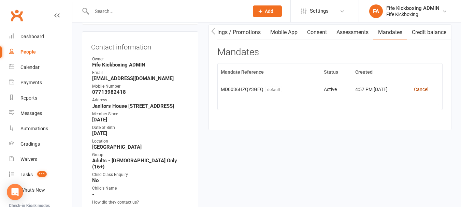
click at [429, 87] on link "Cancel" at bounding box center [421, 89] width 14 height 5
click at [214, 29] on icon "button" at bounding box center [213, 31] width 4 height 7
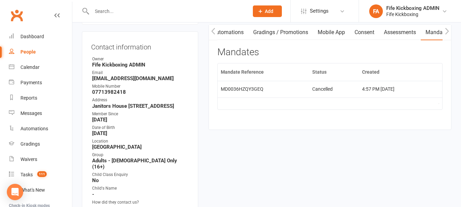
click at [214, 29] on icon "button" at bounding box center [213, 31] width 4 height 7
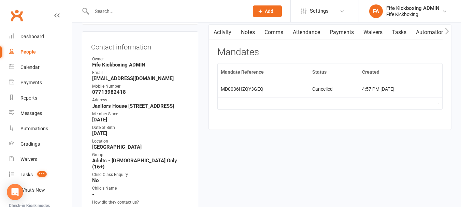
click at [214, 29] on icon "button" at bounding box center [213, 31] width 4 height 7
click at [275, 30] on link "Comms" at bounding box center [274, 33] width 28 height 16
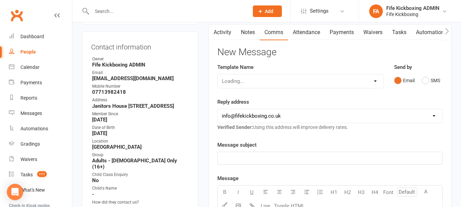
click at [320, 80] on select "Loading..." at bounding box center [301, 81] width 166 height 14
select select "72"
click at [218, 74] on select "Select Template [Email] 0105 - May Joining Offer [Email] 1100 - New Member - 2-…" at bounding box center [301, 81] width 166 height 14
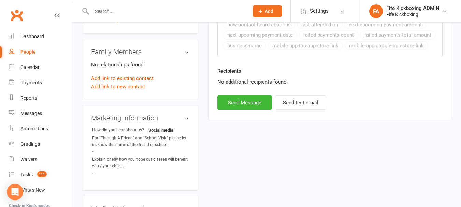
scroll to position [512, 0]
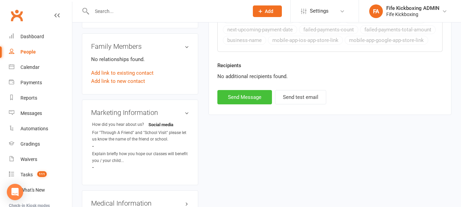
click at [251, 96] on button "Send Message" at bounding box center [245, 97] width 55 height 14
select select
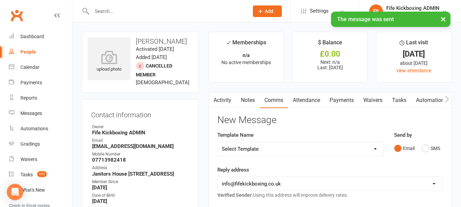
scroll to position [0, 0]
click at [118, 11] on input "text" at bounding box center [167, 11] width 154 height 10
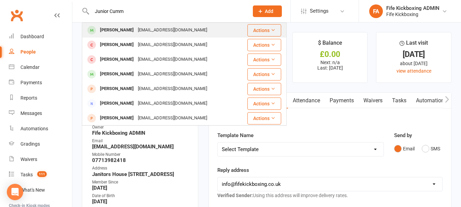
type input "Junior Cumm"
click at [167, 31] on div "[EMAIL_ADDRESS][DOMAIN_NAME]" at bounding box center [172, 30] width 73 height 10
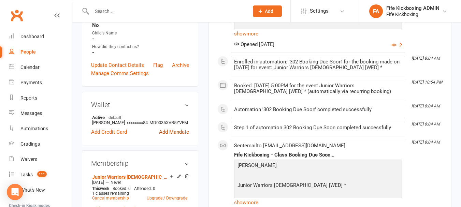
scroll to position [273, 0]
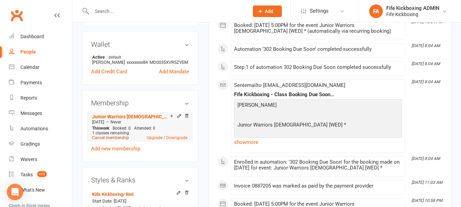
click at [117, 140] on link "Cancel membership" at bounding box center [110, 138] width 37 height 5
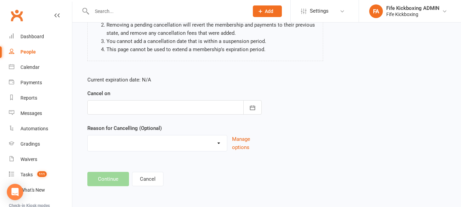
click at [138, 103] on div at bounding box center [174, 107] width 175 height 14
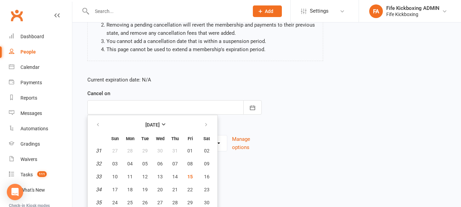
scroll to position [103, 0]
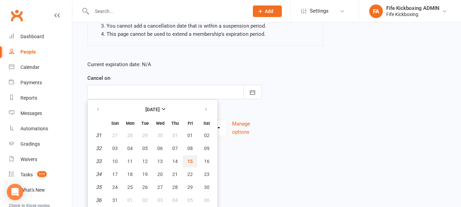
click at [188, 159] on span "15" at bounding box center [189, 161] width 5 height 5
type input "15 Aug 2025"
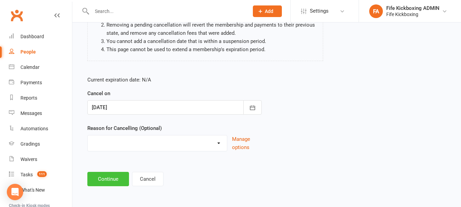
click at [118, 173] on button "Continue" at bounding box center [108, 179] width 42 height 14
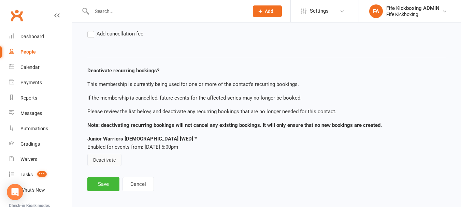
scroll to position [86, 0]
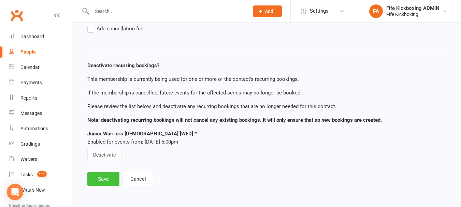
click at [112, 178] on button "Save" at bounding box center [103, 179] width 32 height 14
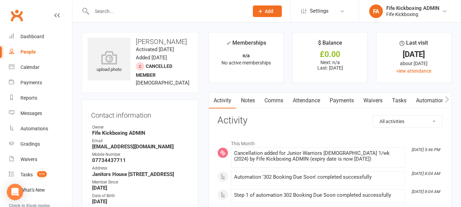
click at [311, 101] on link "Attendance" at bounding box center [306, 101] width 37 height 16
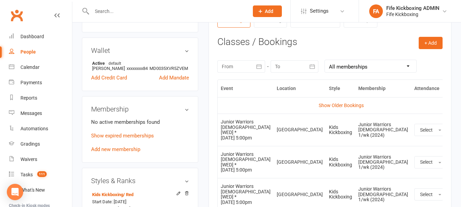
scroll to position [273, 0]
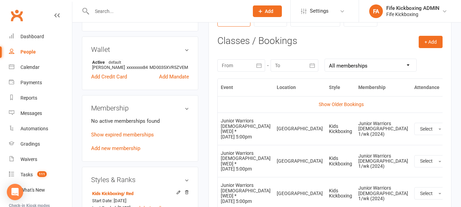
click at [454, 127] on icon at bounding box center [457, 129] width 7 height 7
click at [397, 169] on link "Remove booking" at bounding box center [428, 170] width 68 height 14
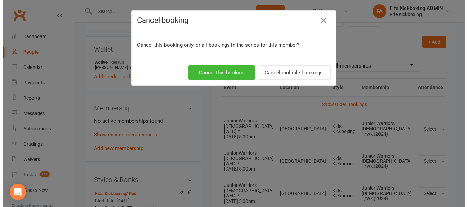
scroll to position [265, 0]
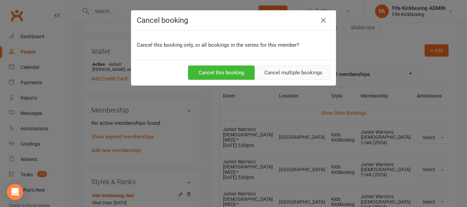
click at [297, 70] on button "Cancel multiple bookings" at bounding box center [293, 73] width 74 height 14
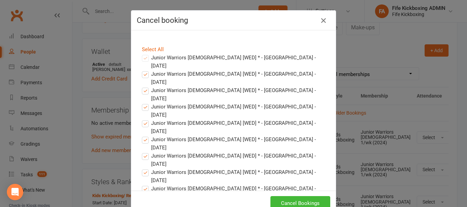
click at [319, 20] on icon "button" at bounding box center [323, 20] width 8 height 8
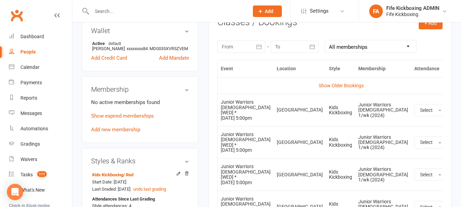
scroll to position [307, 0]
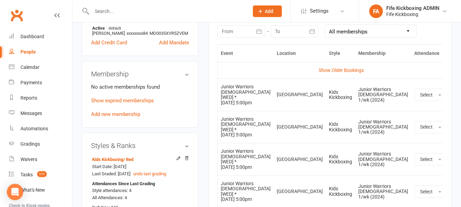
click at [454, 95] on icon at bounding box center [457, 95] width 7 height 7
click at [412, 137] on link "Remove booking" at bounding box center [428, 136] width 68 height 14
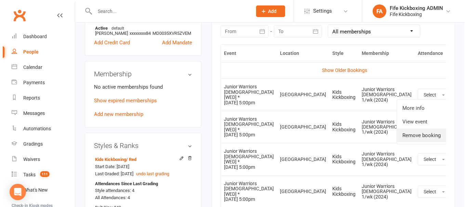
scroll to position [299, 0]
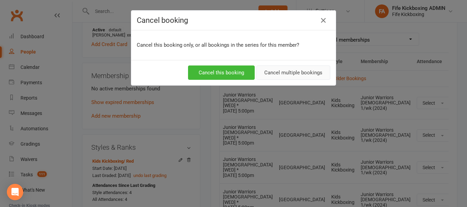
click at [289, 73] on button "Cancel multiple bookings" at bounding box center [293, 73] width 74 height 14
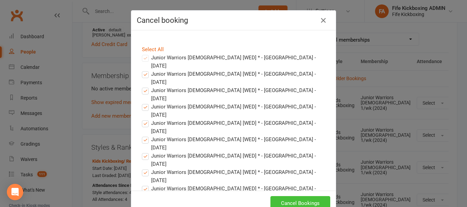
click at [302, 197] on button "Cancel Bookings" at bounding box center [300, 203] width 60 height 14
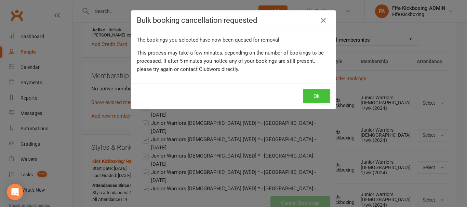
click at [313, 93] on button "Ok" at bounding box center [316, 96] width 27 height 14
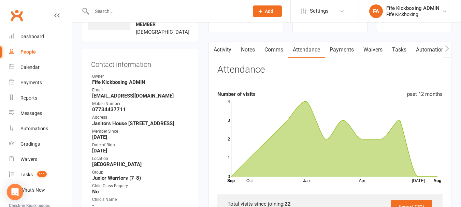
scroll to position [0, 0]
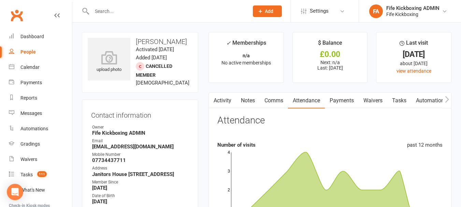
click at [444, 98] on button "button" at bounding box center [447, 100] width 9 height 15
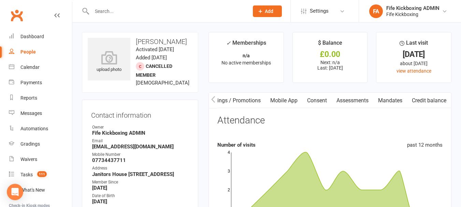
click at [444, 99] on button "button" at bounding box center [447, 100] width 9 height 15
click at [400, 99] on link "Mandates" at bounding box center [391, 101] width 34 height 16
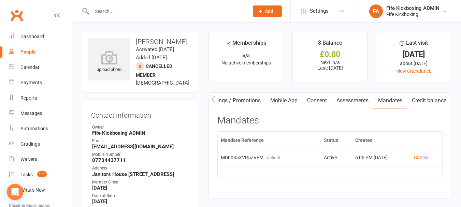
scroll to position [34, 0]
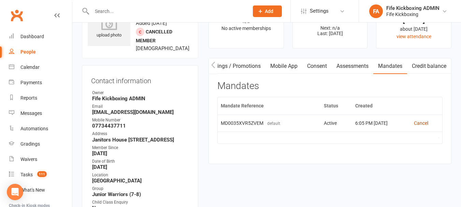
click at [418, 122] on link "Cancel" at bounding box center [421, 123] width 14 height 5
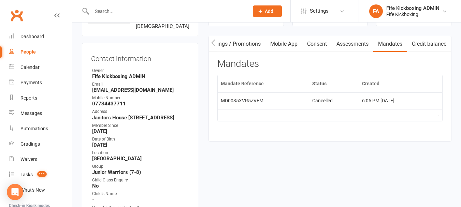
scroll to position [0, 0]
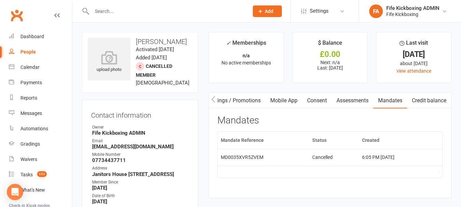
click at [215, 102] on icon "button" at bounding box center [213, 99] width 4 height 7
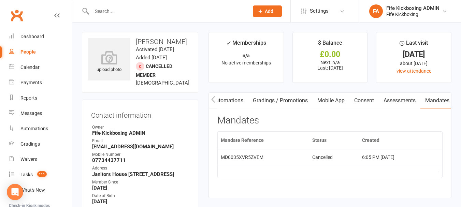
click at [215, 102] on icon "button" at bounding box center [213, 99] width 4 height 7
click at [277, 98] on link "Comms" at bounding box center [274, 101] width 28 height 16
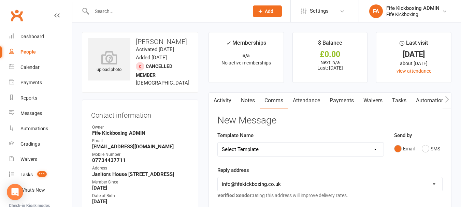
click at [115, 11] on input "text" at bounding box center [167, 11] width 154 height 10
click at [291, 141] on div "Template Name Select Template [Email] 0105 - May Joining Offer [Email] 1100 - N…" at bounding box center [301, 143] width 167 height 25
click at [291, 143] on select "Select Template [Email] 0105 - May Joining Offer [Email] 1100 - New Member - 2-…" at bounding box center [301, 150] width 166 height 14
select select "72"
click at [218, 143] on select "Select Template [Email] 0105 - May Joining Offer [Email] 1100 - New Member - 2-…" at bounding box center [301, 150] width 166 height 14
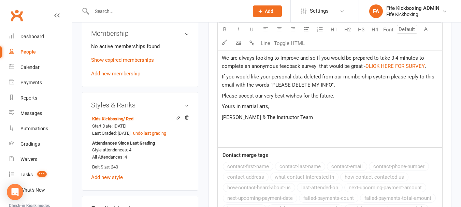
scroll to position [410, 0]
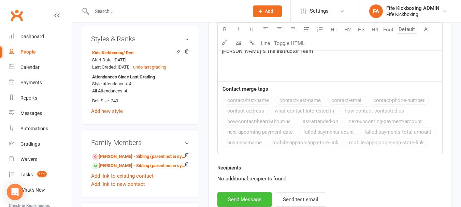
click at [255, 200] on button "Send Message" at bounding box center [245, 200] width 55 height 14
select select
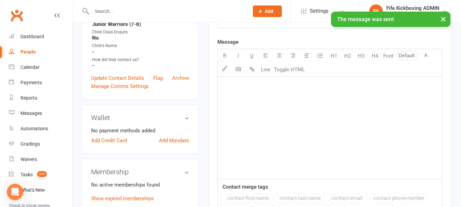
scroll to position [0, 0]
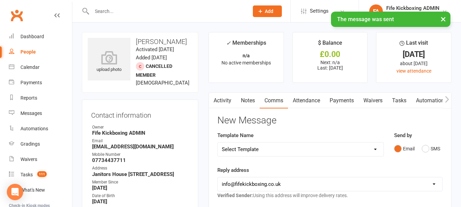
click at [134, 10] on input "text" at bounding box center [167, 11] width 154 height 10
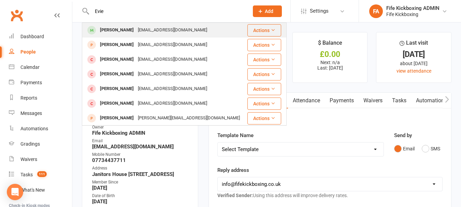
type input "Evie"
click at [147, 29] on div "[EMAIL_ADDRESS][DOMAIN_NAME]" at bounding box center [172, 30] width 73 height 10
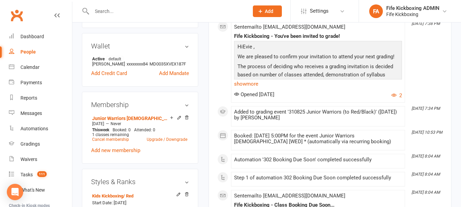
scroll to position [273, 0]
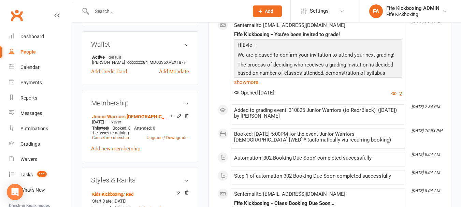
click at [99, 140] on link "Cancel membership" at bounding box center [110, 138] width 37 height 5
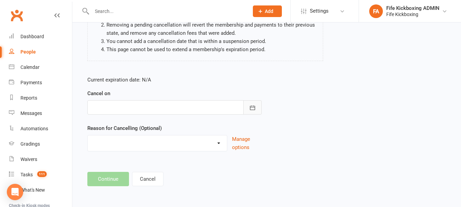
click at [243, 106] on button "button" at bounding box center [252, 107] width 18 height 14
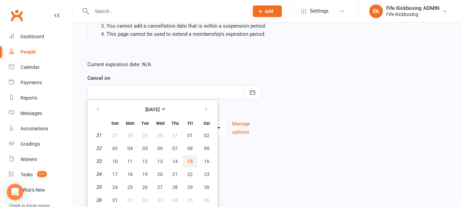
click at [186, 159] on button "15" at bounding box center [190, 161] width 14 height 12
type input "15 Aug 2025"
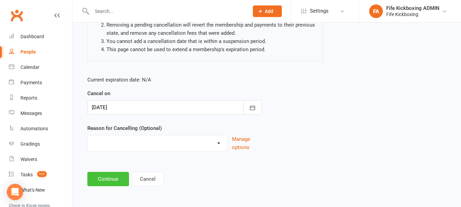
click at [117, 175] on button "Continue" at bounding box center [108, 179] width 42 height 14
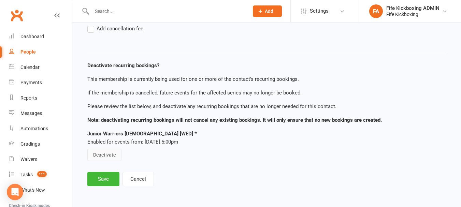
click at [106, 151] on button "Deactivate" at bounding box center [104, 155] width 34 height 12
click at [113, 177] on button "Save" at bounding box center [103, 179] width 32 height 14
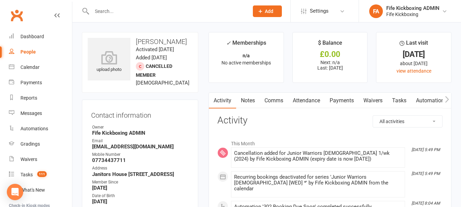
click at [449, 101] on icon "button" at bounding box center [447, 99] width 4 height 7
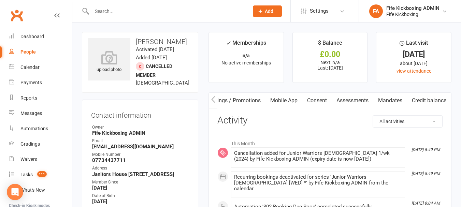
click at [385, 97] on link "Mandates" at bounding box center [391, 101] width 34 height 16
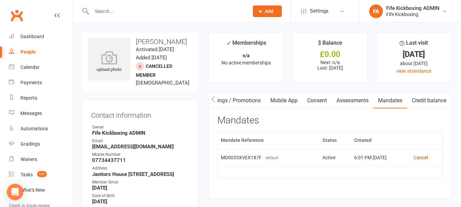
click at [426, 158] on link "Cancel" at bounding box center [421, 157] width 14 height 5
click at [212, 99] on icon "button" at bounding box center [213, 99] width 4 height 6
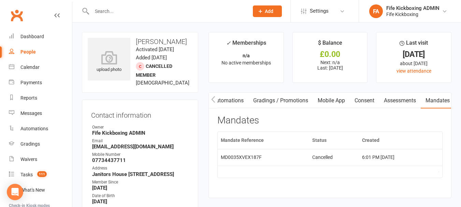
click at [212, 99] on icon "button" at bounding box center [213, 99] width 4 height 6
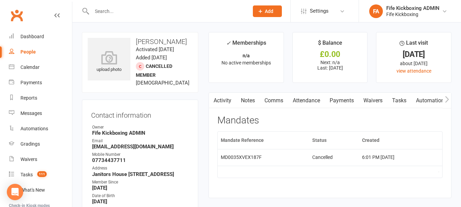
click at [212, 99] on icon "button" at bounding box center [213, 99] width 4 height 6
click at [274, 97] on link "Comms" at bounding box center [274, 101] width 28 height 16
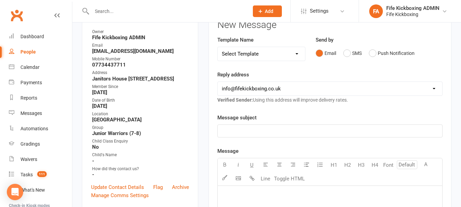
scroll to position [102, 0]
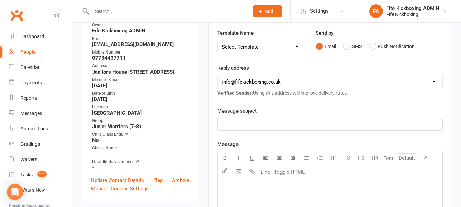
click at [290, 49] on select "Select Template [Email] 0105 - May Joining Offer [Email] 1100 - New Member - 2-…" at bounding box center [261, 47] width 87 height 14
select select "72"
click at [218, 40] on select "Select Template [Email] 0105 - May Joining Offer [Email] 1100 - New Member - 2-…" at bounding box center [261, 47] width 87 height 14
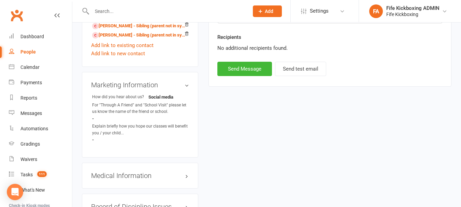
scroll to position [546, 0]
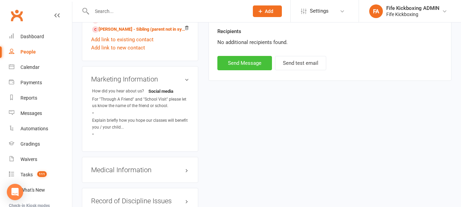
click at [251, 66] on button "Send Message" at bounding box center [245, 63] width 55 height 14
select select
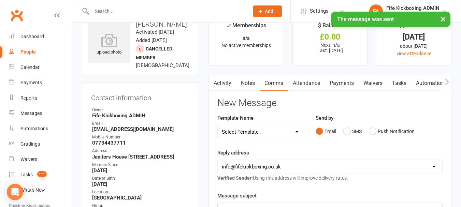
scroll to position [34, 0]
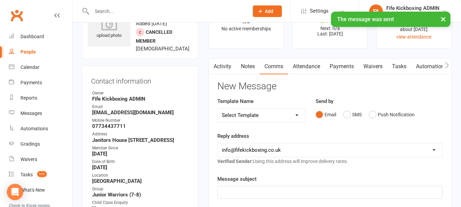
click at [312, 66] on link "Attendance" at bounding box center [306, 67] width 37 height 16
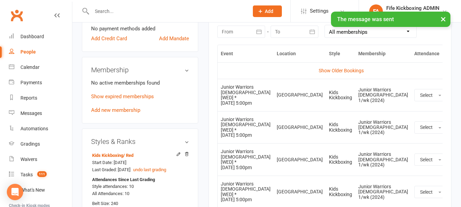
scroll to position [307, 0]
click at [454, 98] on icon at bounding box center [457, 95] width 7 height 7
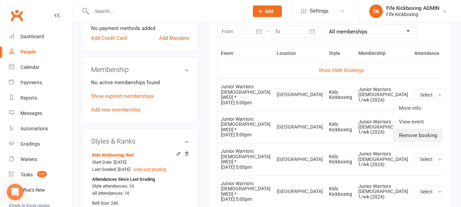
click at [394, 133] on link "Remove booking" at bounding box center [428, 136] width 68 height 14
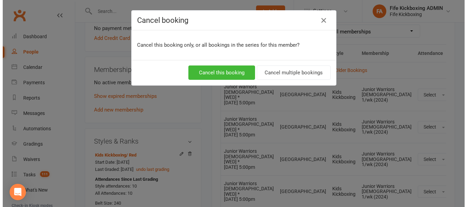
scroll to position [299, 0]
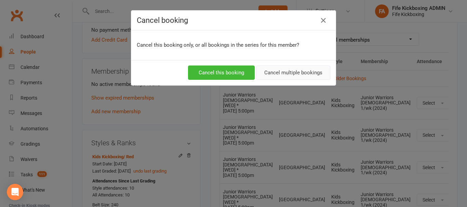
click at [301, 70] on button "Cancel multiple bookings" at bounding box center [293, 73] width 74 height 14
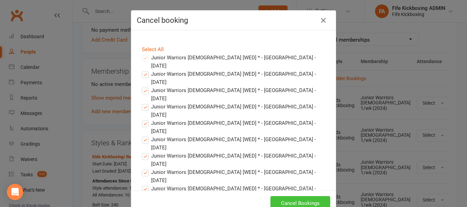
click at [305, 200] on button "Cancel Bookings" at bounding box center [300, 203] width 60 height 14
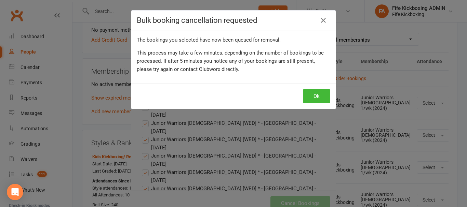
click at [306, 89] on div "Ok" at bounding box center [233, 96] width 204 height 25
click at [308, 95] on button "Ok" at bounding box center [316, 96] width 27 height 14
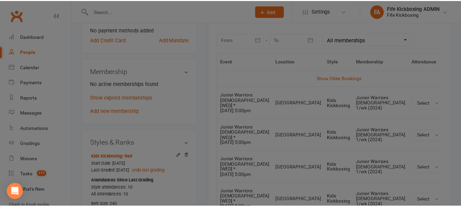
scroll to position [307, 0]
